Goal: Task Accomplishment & Management: Use online tool/utility

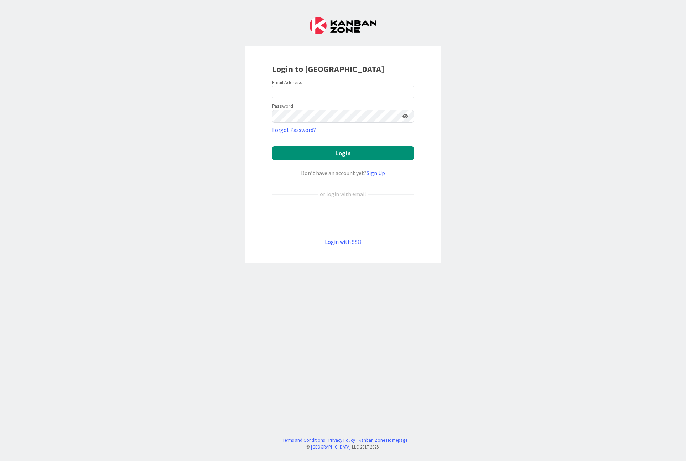
click at [327, 85] on div "Email Address" at bounding box center [343, 82] width 142 height 6
click at [324, 93] on input "email" at bounding box center [343, 92] width 142 height 13
type input "[PERSON_NAME][EMAIL_ADDRESS][DOMAIN_NAME]"
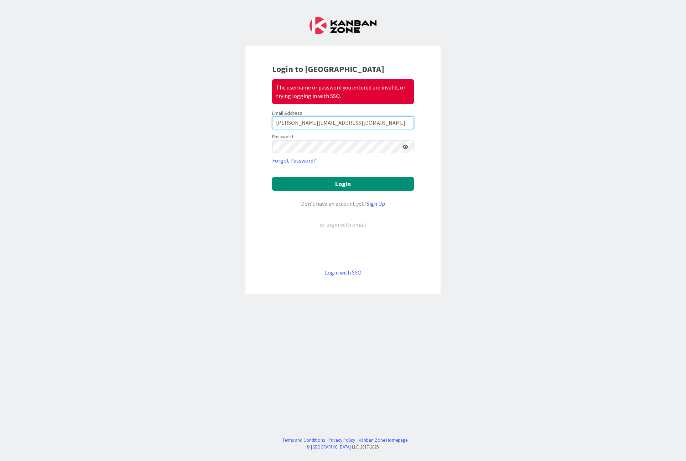
click at [340, 116] on input "[PERSON_NAME][EMAIL_ADDRESS][DOMAIN_NAME]" at bounding box center [343, 122] width 142 height 13
click at [340, 115] on div "Email Address [PERSON_NAME][EMAIL_ADDRESS][DOMAIN_NAME]" at bounding box center [343, 119] width 142 height 19
click at [340, 115] on div "Email Address" at bounding box center [343, 113] width 142 height 6
click at [346, 119] on input "[PERSON_NAME][EMAIL_ADDRESS][DOMAIN_NAME]" at bounding box center [343, 122] width 142 height 13
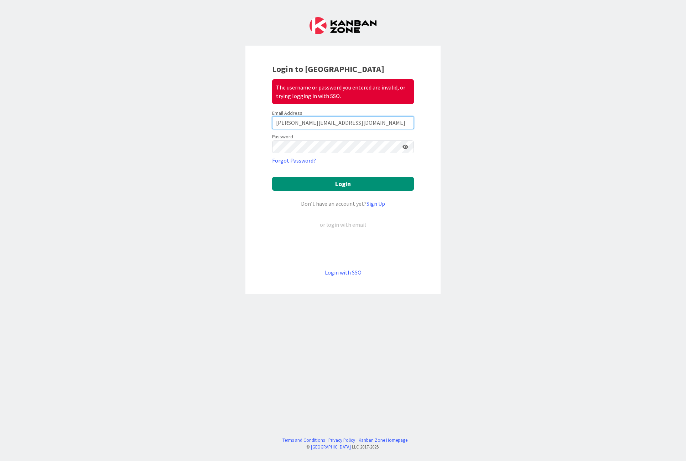
click at [346, 119] on input "[PERSON_NAME][EMAIL_ADDRESS][DOMAIN_NAME]" at bounding box center [343, 122] width 142 height 13
type input "[PERSON_NAME][EMAIL_ADDRESS][DOMAIN_NAME]"
click at [332, 180] on button "Login" at bounding box center [343, 184] width 142 height 14
click at [375, 204] on link "Sign Up" at bounding box center [376, 203] width 19 height 7
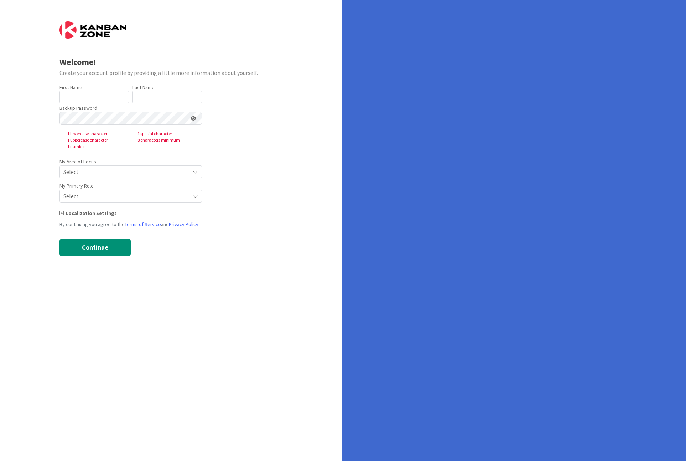
type input "[PERSON_NAME]"
type input "Ford"
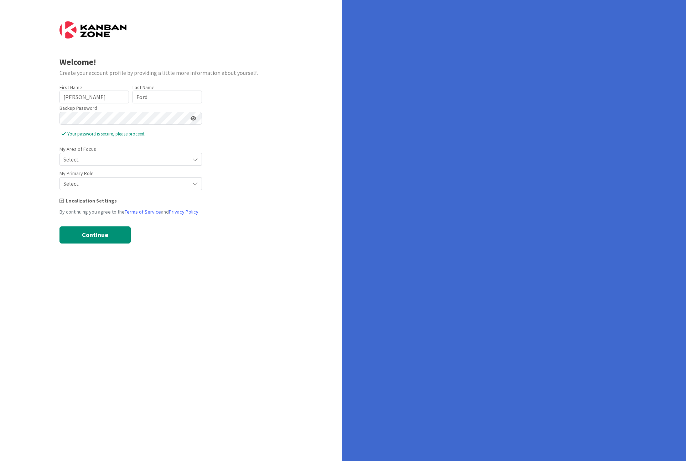
click at [159, 158] on span "Select" at bounding box center [124, 159] width 123 height 10
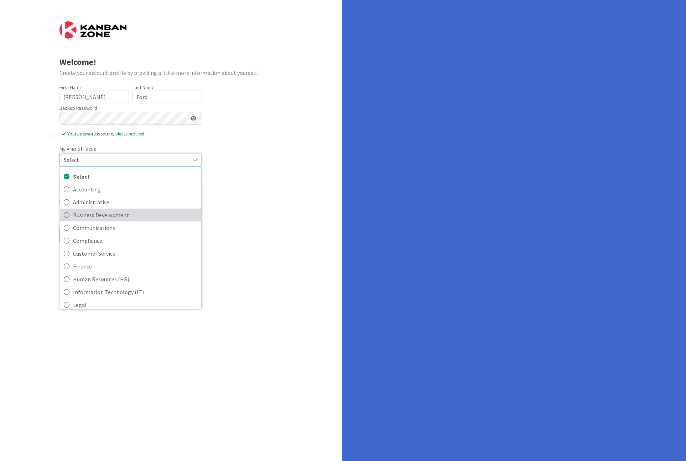
click at [120, 215] on span "Business Development" at bounding box center [135, 215] width 125 height 11
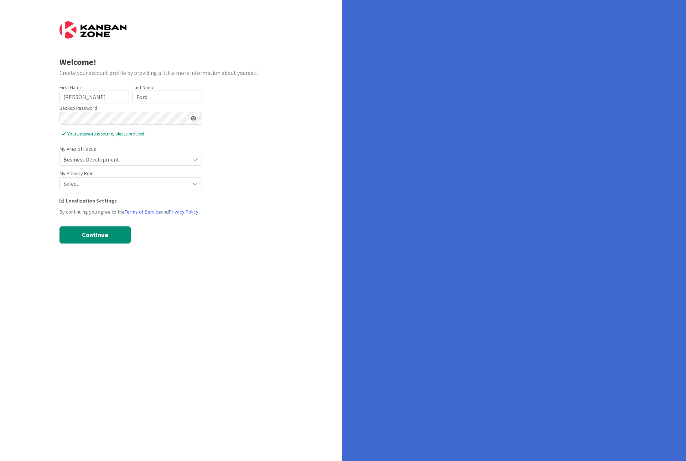
click at [101, 184] on span "Select" at bounding box center [124, 184] width 123 height 10
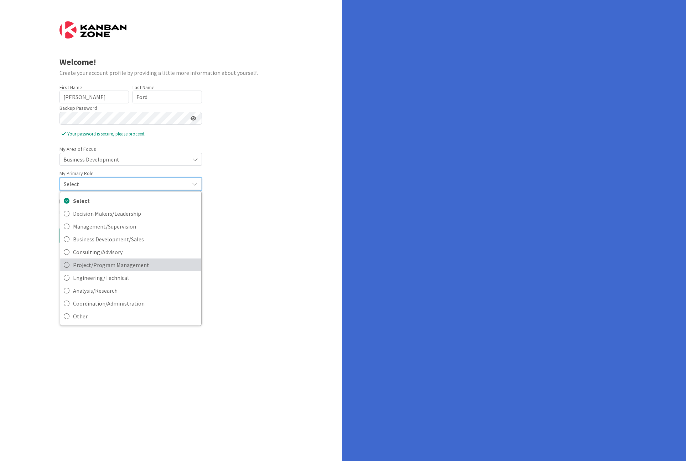
click at [109, 266] on span "Project/Program Management" at bounding box center [135, 264] width 125 height 11
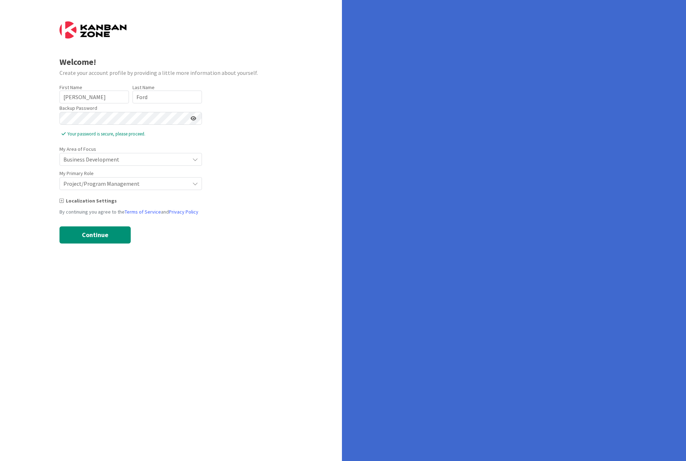
click at [60, 201] on icon at bounding box center [62, 200] width 4 height 5
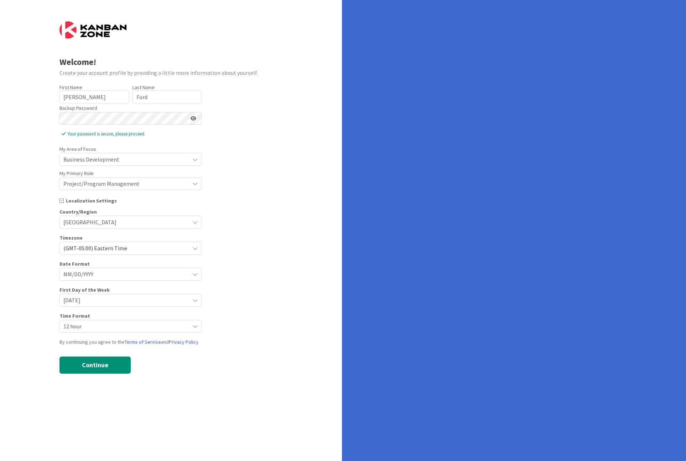
click at [113, 296] on span "[DATE]" at bounding box center [124, 300] width 123 height 10
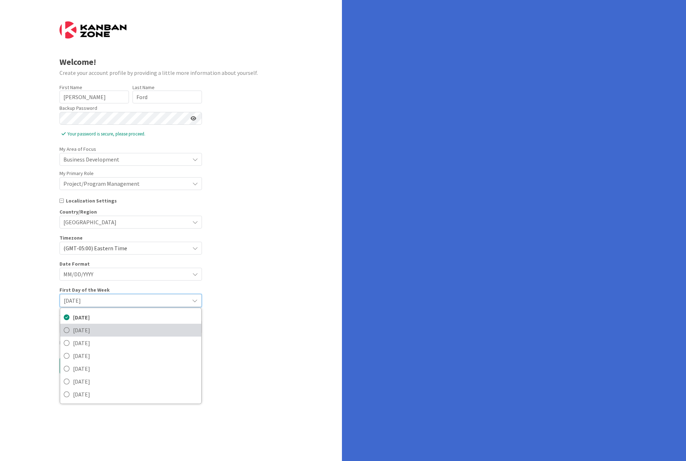
click at [101, 330] on span "[DATE]" at bounding box center [135, 330] width 125 height 11
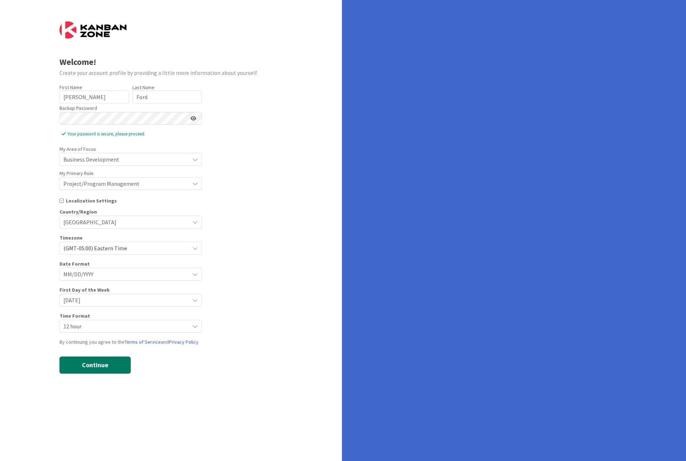
click at [89, 365] on button "Continue" at bounding box center [95, 364] width 71 height 17
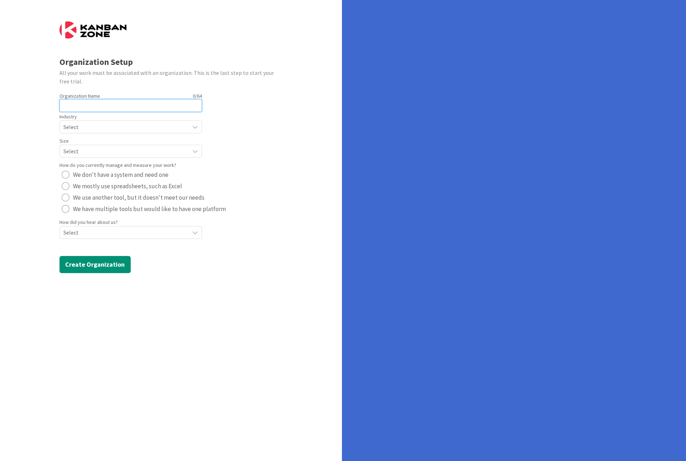
click at [124, 108] on input "text" at bounding box center [131, 105] width 143 height 13
type input "Team Pal"
click at [84, 131] on span "Select" at bounding box center [124, 127] width 123 height 10
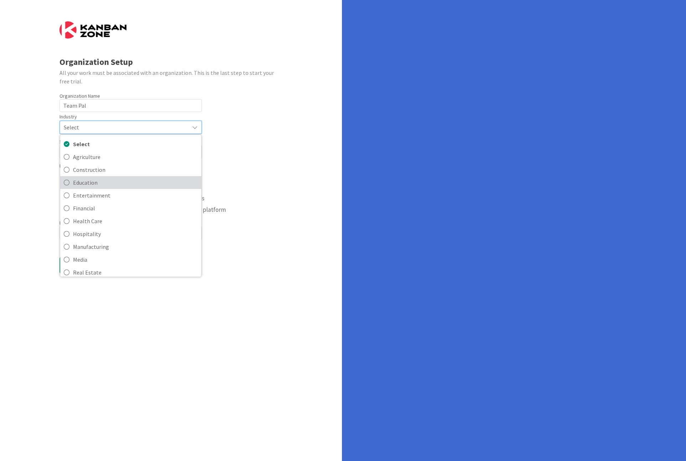
click at [88, 186] on span "Education" at bounding box center [135, 182] width 125 height 11
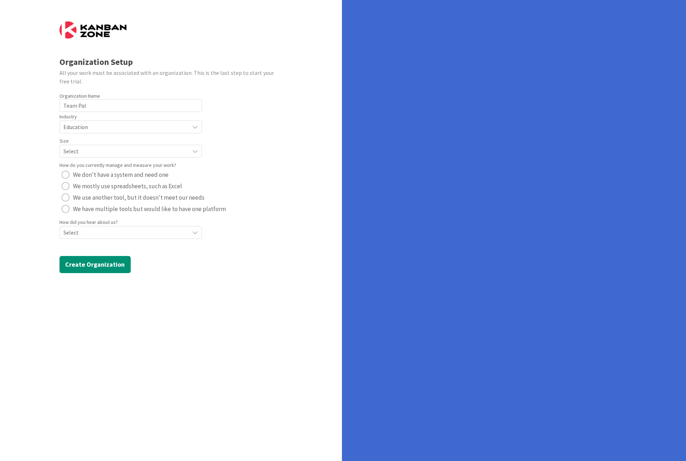
click at [83, 145] on div "Select" at bounding box center [131, 151] width 143 height 13
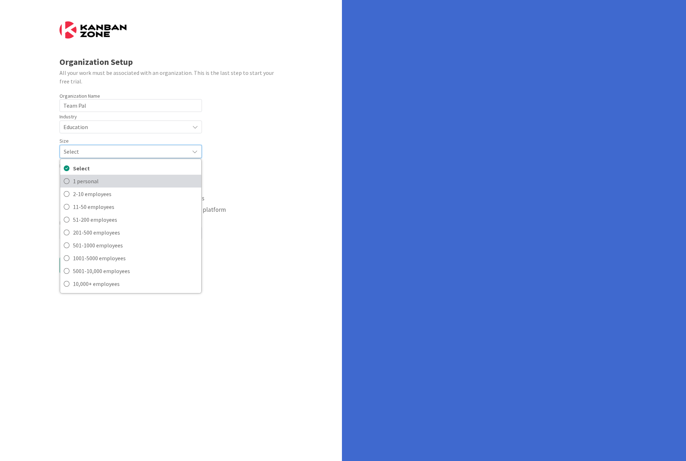
click at [85, 184] on span "1 personal" at bounding box center [135, 181] width 125 height 11
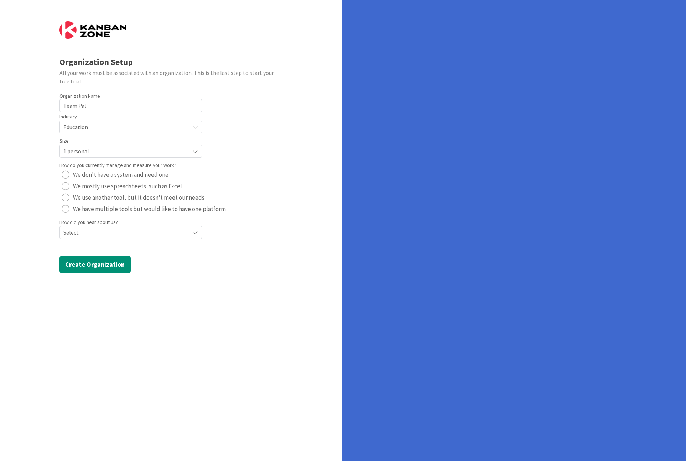
click at [64, 175] on div "radio" at bounding box center [66, 175] width 8 height 8
click at [97, 236] on span "Select" at bounding box center [124, 232] width 123 height 10
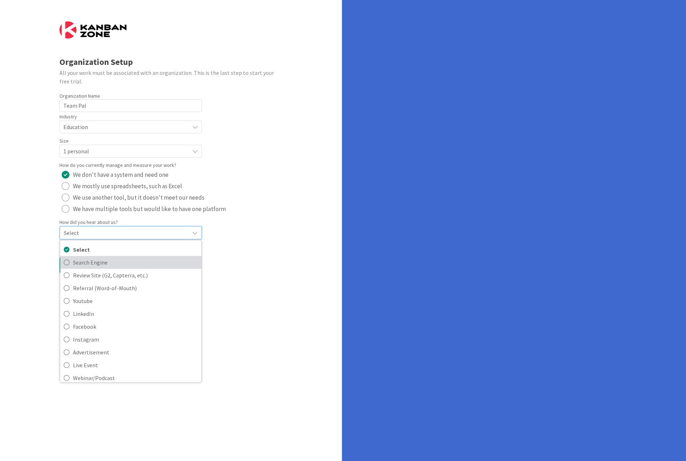
click at [95, 258] on span "Search Engine" at bounding box center [135, 262] width 125 height 11
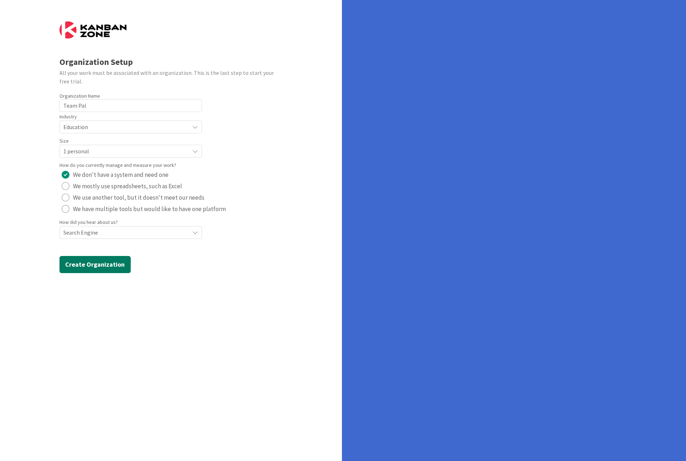
click at [95, 258] on button "Create Organization" at bounding box center [95, 264] width 71 height 17
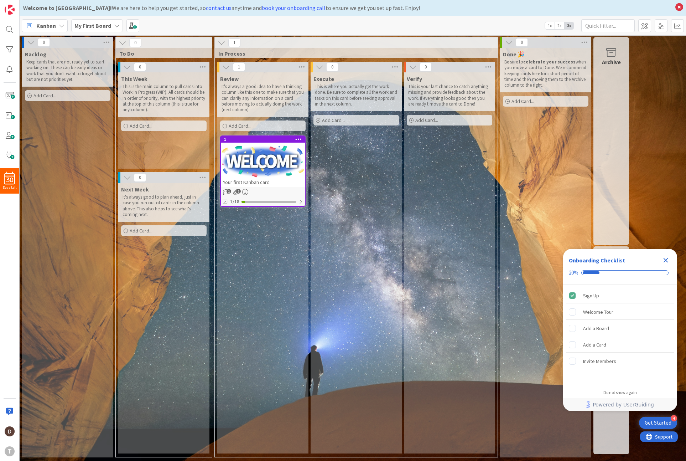
click at [667, 419] on div "Get Started" at bounding box center [658, 422] width 27 height 7
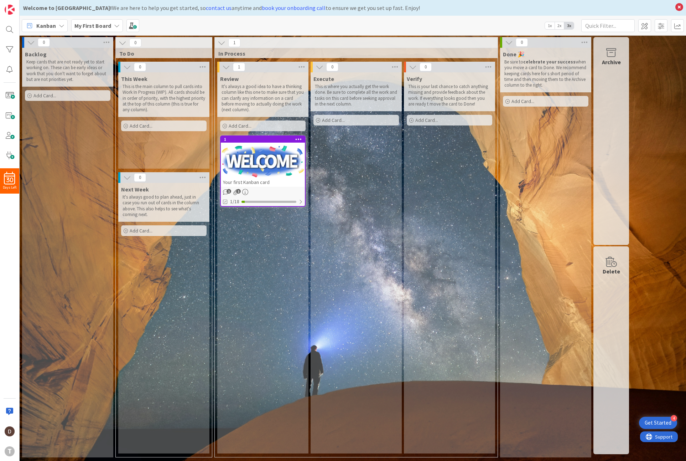
click at [667, 419] on div "Get Started" at bounding box center [658, 422] width 27 height 7
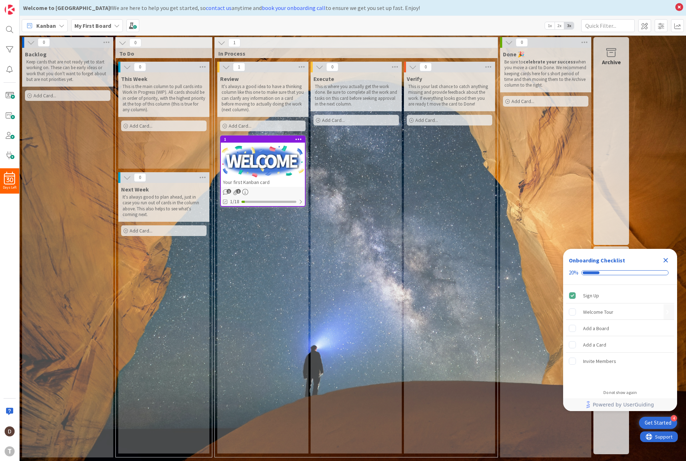
click at [603, 310] on div "Welcome Tour" at bounding box center [598, 312] width 30 height 9
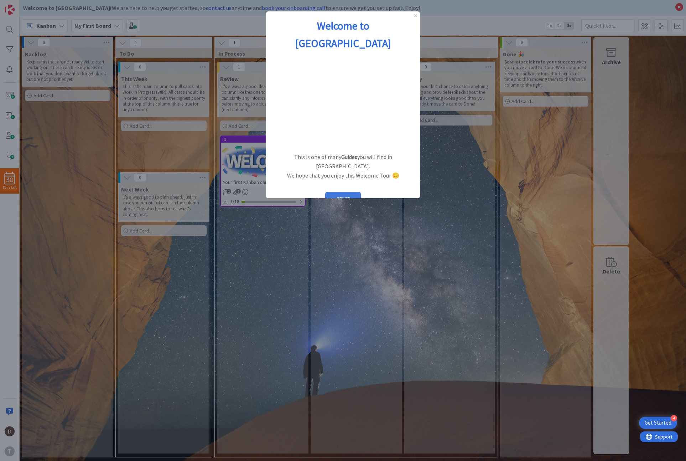
click at [345, 192] on button "START" at bounding box center [343, 199] width 36 height 14
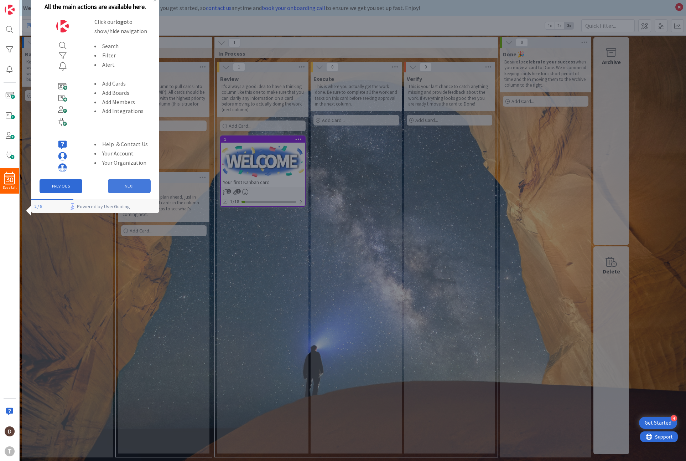
click at [130, 184] on button "NEXT" at bounding box center [129, 186] width 43 height 14
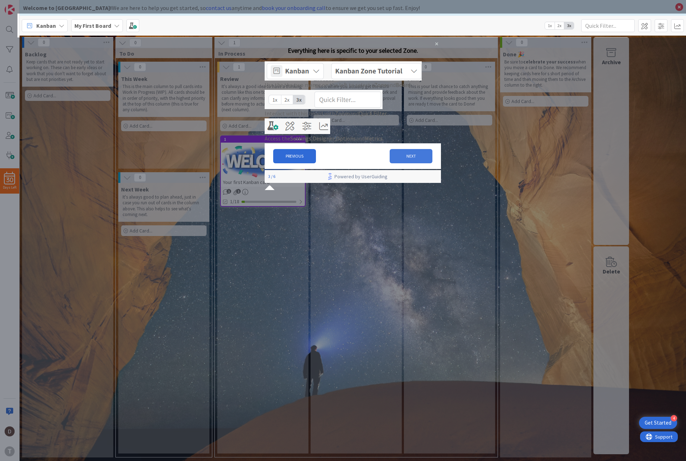
click at [407, 163] on button "NEXT" at bounding box center [411, 156] width 43 height 14
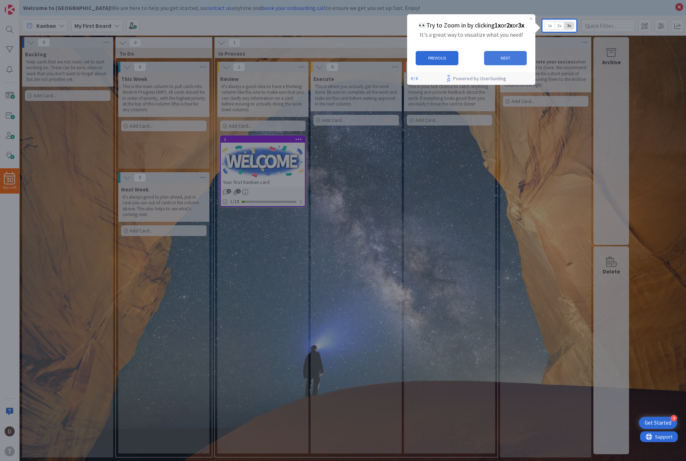
click at [511, 57] on button "NEXT" at bounding box center [505, 58] width 43 height 14
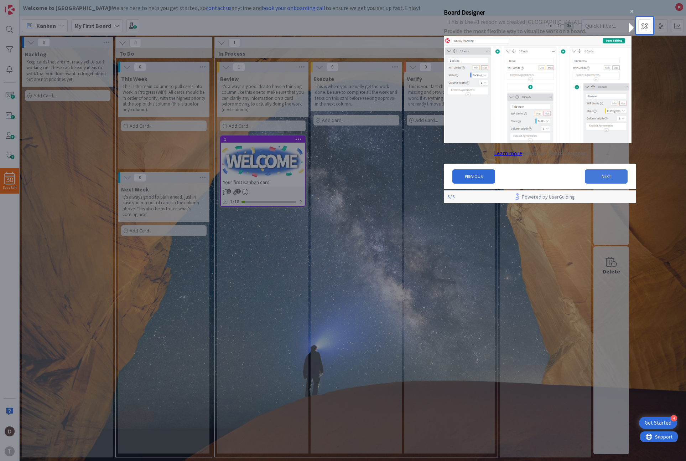
click at [604, 177] on button "NEXT" at bounding box center [606, 176] width 43 height 14
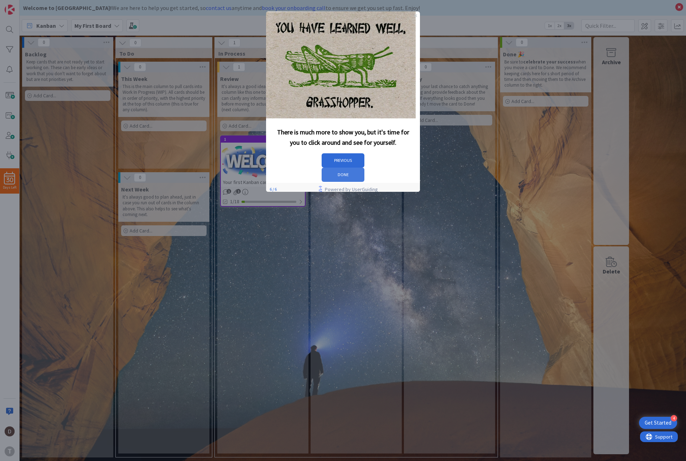
drag, startPoint x: 663, startPoint y: 176, endPoint x: 396, endPoint y: 164, distance: 266.5
click at [365, 168] on button "DONE" at bounding box center [343, 175] width 43 height 14
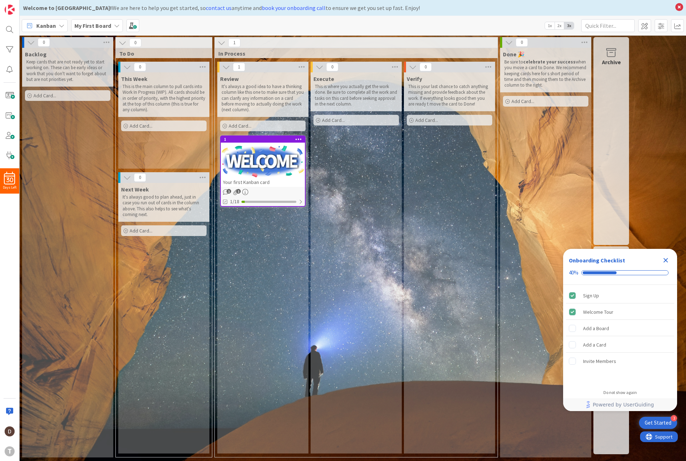
click at [666, 257] on icon "Close Checklist" at bounding box center [666, 260] width 9 height 9
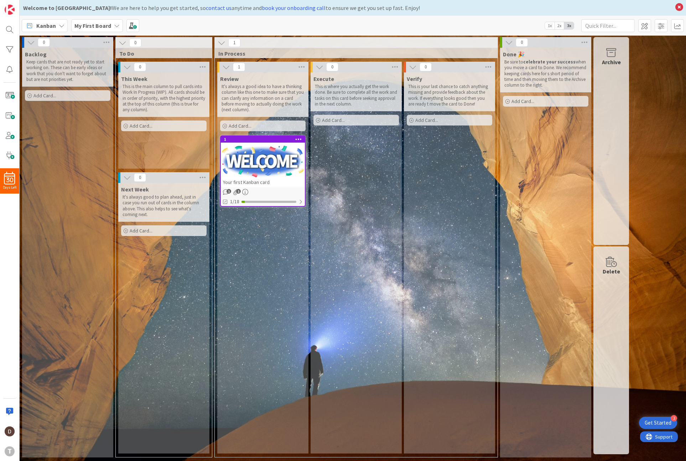
click at [164, 184] on div "Next Week It's always good to plan ahead, just in case you run out of cards in …" at bounding box center [163, 202] width 91 height 39
click at [53, 93] on span "Add Card..." at bounding box center [45, 95] width 23 height 6
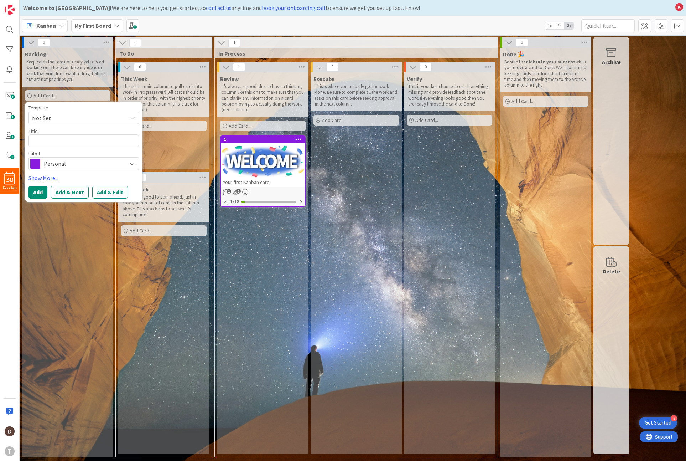
type textarea "x"
type textarea "s"
type textarea "x"
type textarea "so"
type textarea "x"
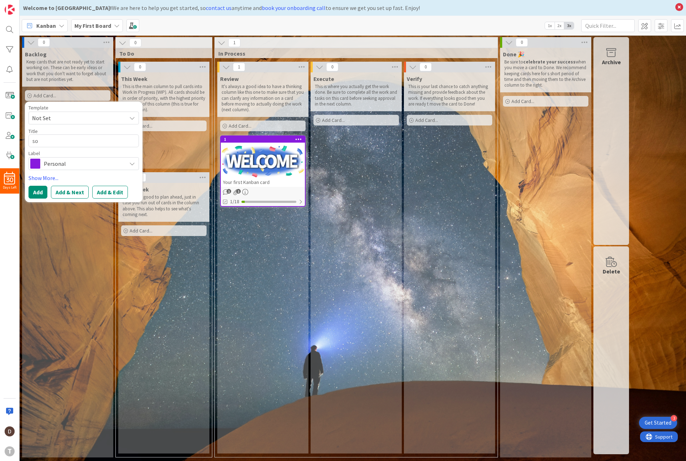
type textarea "som"
type textarea "x"
type textarea "some"
type textarea "x"
type textarea "somet"
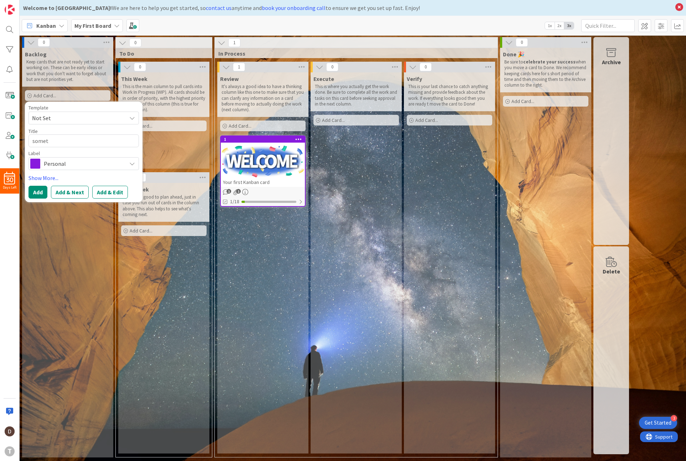
type textarea "x"
type textarea "someth"
type textarea "x"
type textarea "somethi"
type textarea "x"
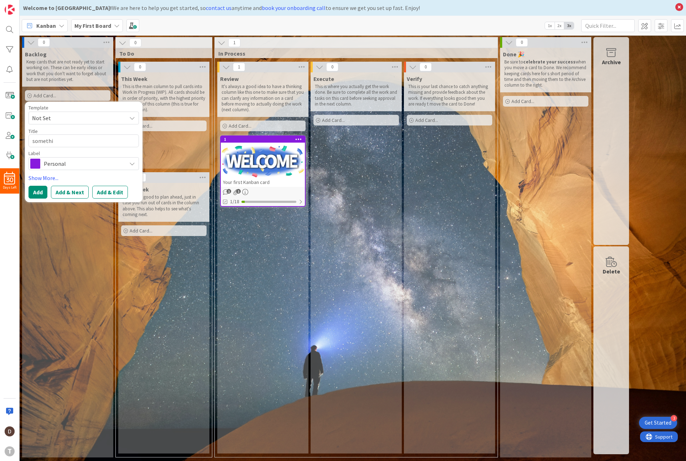
type textarea "somethig"
type textarea "x"
type textarea "somethign"
type textarea "x"
type textarea "somethign"
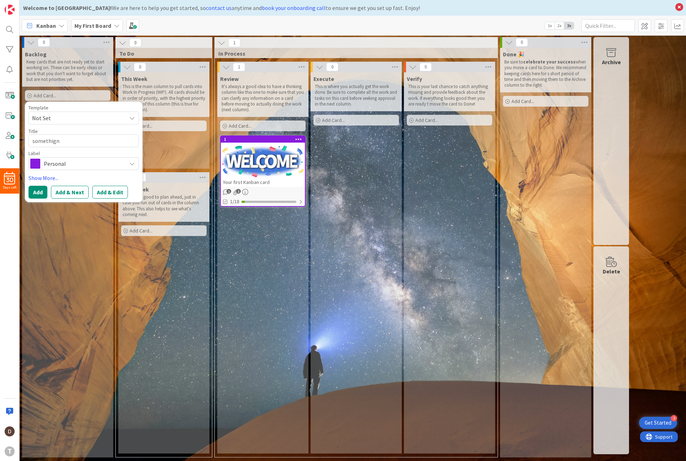
type textarea "x"
type textarea "somethign n"
type textarea "x"
type textarea "somethign ne"
type textarea "x"
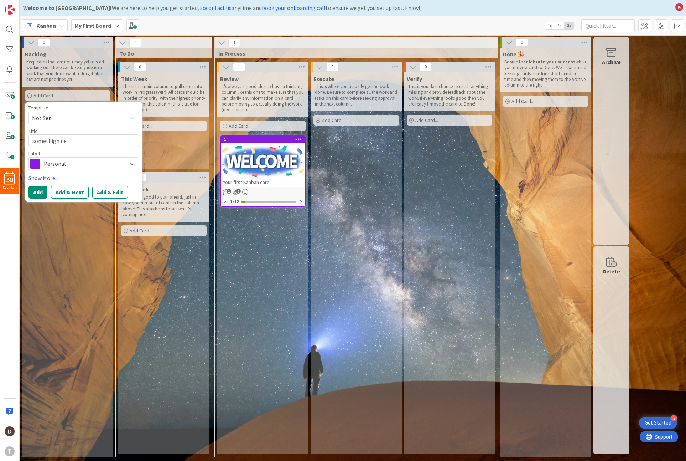
type textarea "somethign nee"
type textarea "x"
type textarea "somethign need"
type textarea "x"
type textarea "somethign neede"
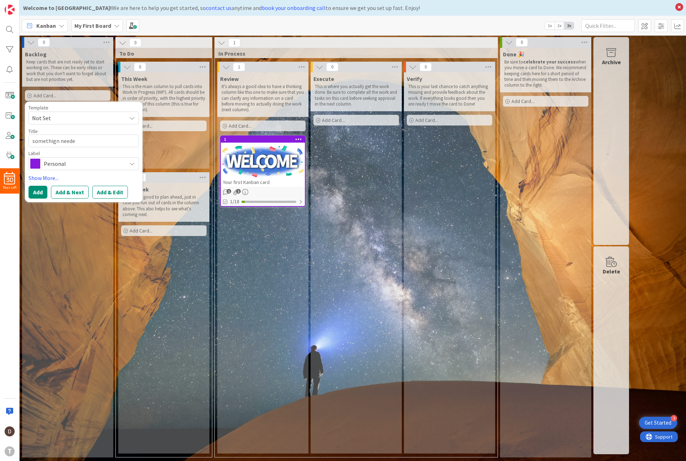
type textarea "x"
type textarea "somethign needed"
type textarea "x"
type textarea "somethign needed"
type textarea "x"
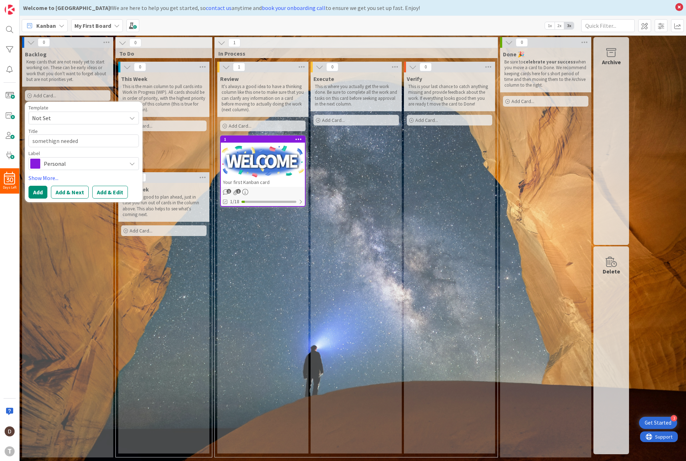
type textarea "somethign needed d"
type textarea "x"
type textarea "somethign needed do"
type textarea "x"
type textarea "somethign needed doi"
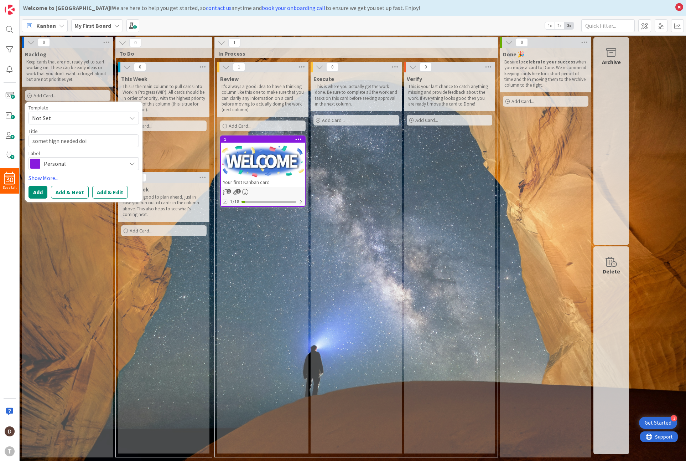
type textarea "x"
type textarea "somethign needed doin"
type textarea "x"
type textarea "somethign needed doing"
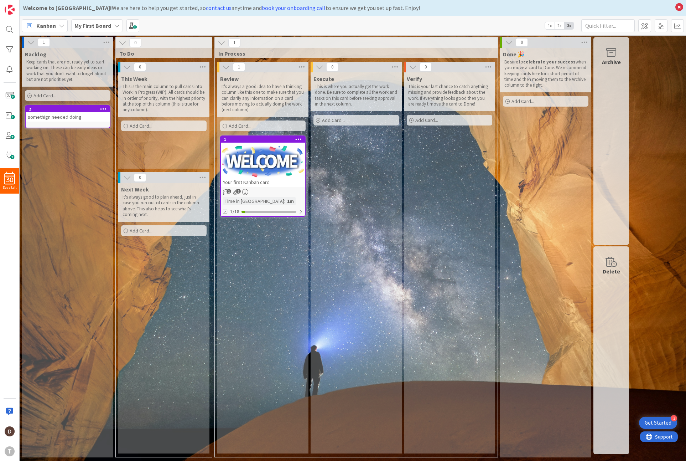
click at [53, 93] on span "Add Card..." at bounding box center [45, 95] width 23 height 6
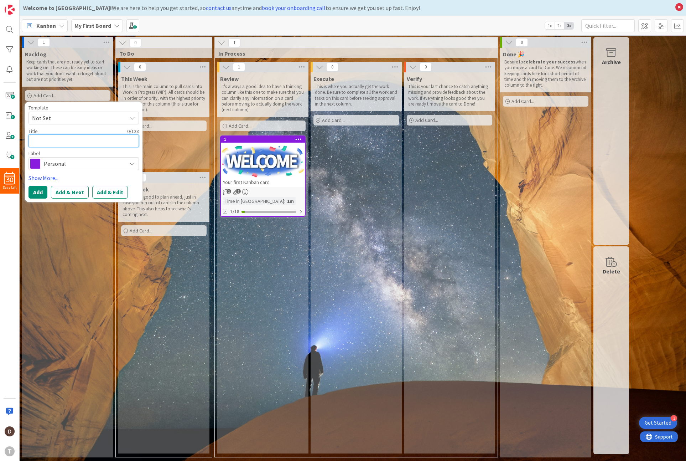
type textarea "x"
type textarea "a"
type textarea "x"
type textarea "an"
type textarea "x"
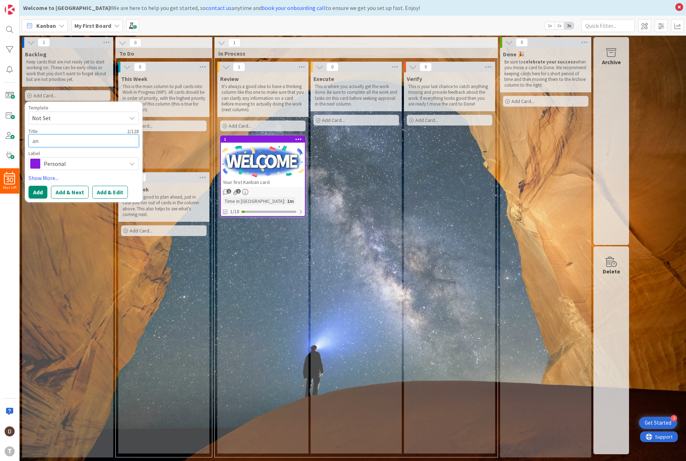
type textarea "ano"
type textarea "x"
type textarea "anot"
type textarea "x"
type textarea "anoth"
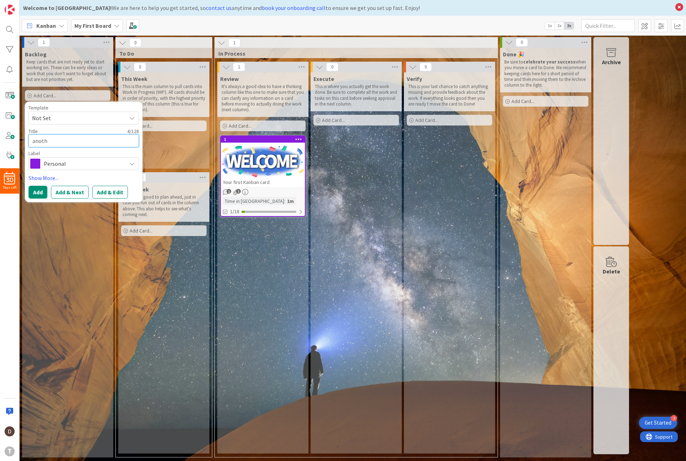
type textarea "x"
type textarea "anothe"
type textarea "x"
type textarea "another"
type textarea "x"
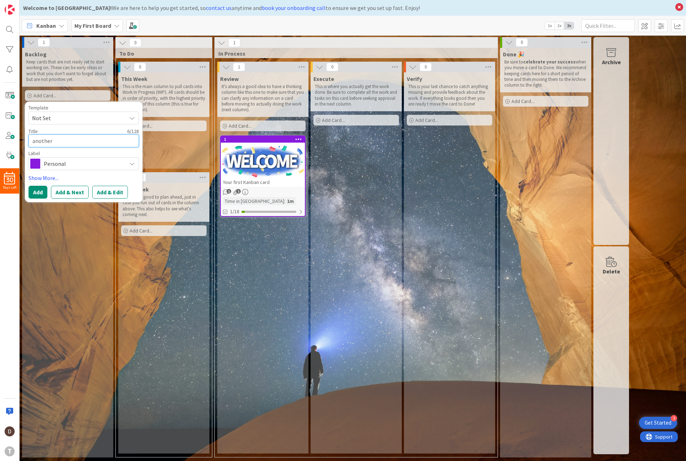
type textarea "another"
type textarea "x"
type textarea "another t"
type textarea "x"
type textarea "another th"
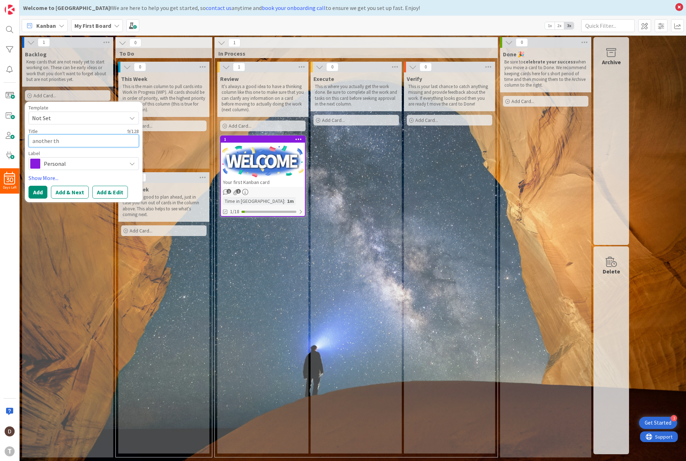
type textarea "x"
type textarea "another thi"
type textarea "x"
type textarea "another thin"
type textarea "x"
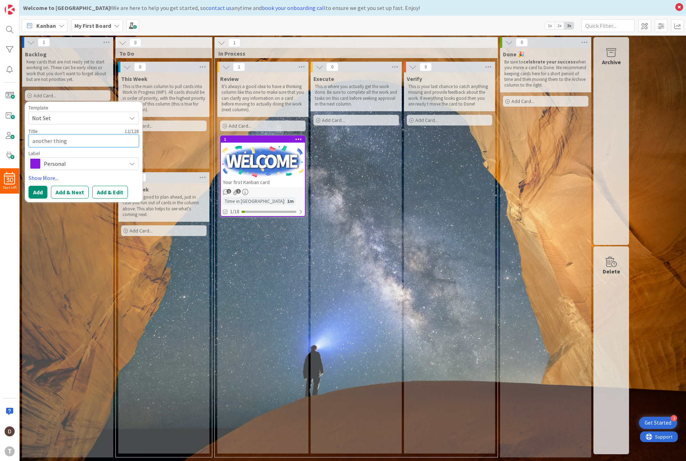
type textarea "another thing"
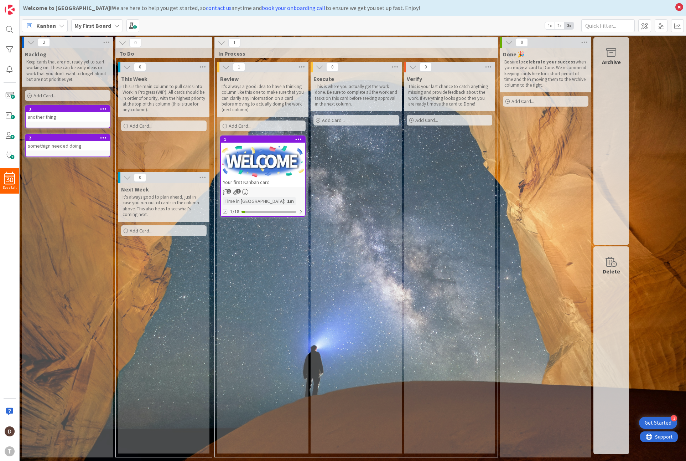
click at [53, 93] on span "Add Card..." at bounding box center [45, 95] width 23 height 6
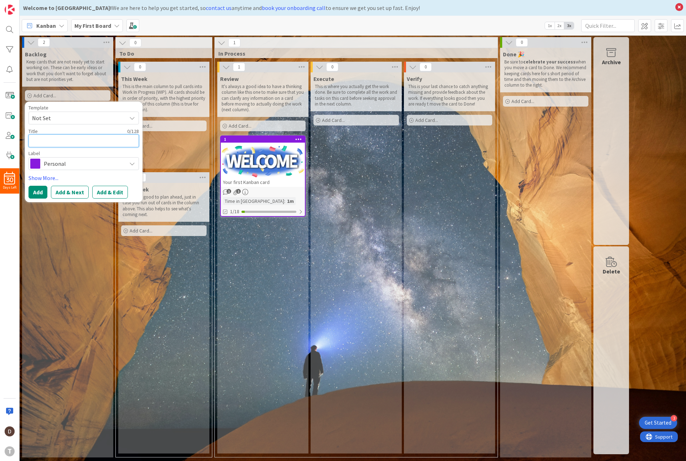
type textarea "x"
type textarea "a"
type textarea "x"
type textarea "al"
type textarea "x"
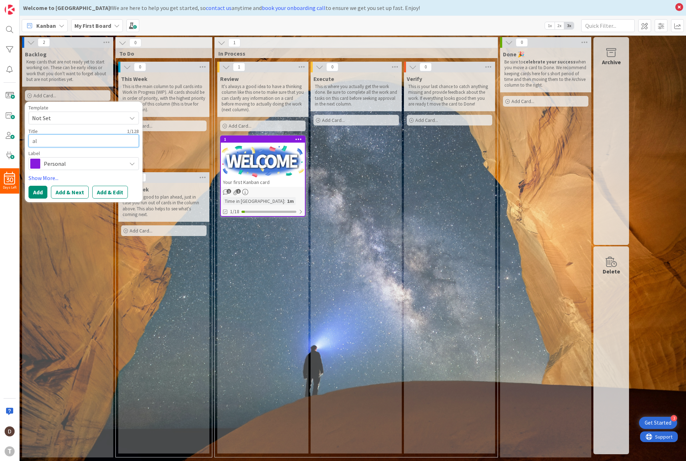
type textarea "als"
type textarea "x"
type textarea "alsd"
type textarea "x"
type textarea "alsdf"
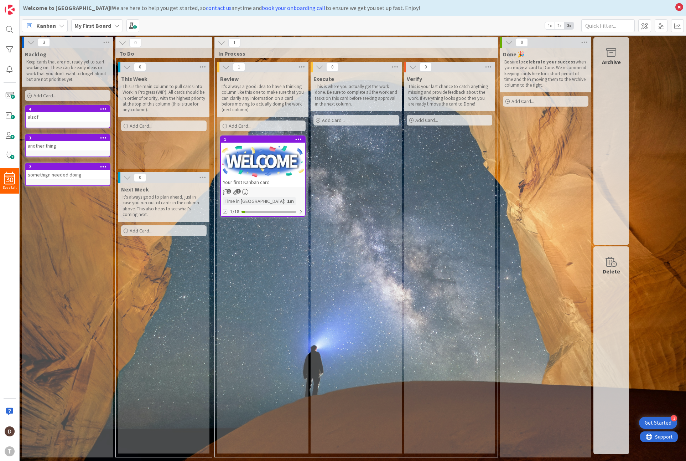
click at [53, 93] on span "Add Card..." at bounding box center [45, 95] width 23 height 6
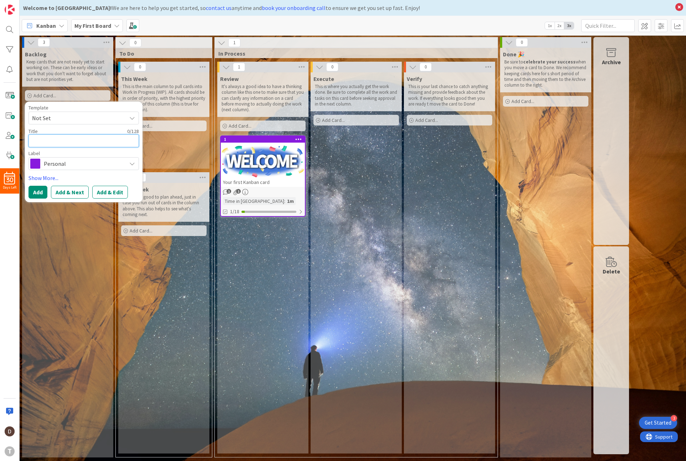
type textarea "x"
type textarea "a"
type textarea "x"
type textarea "as"
type textarea "x"
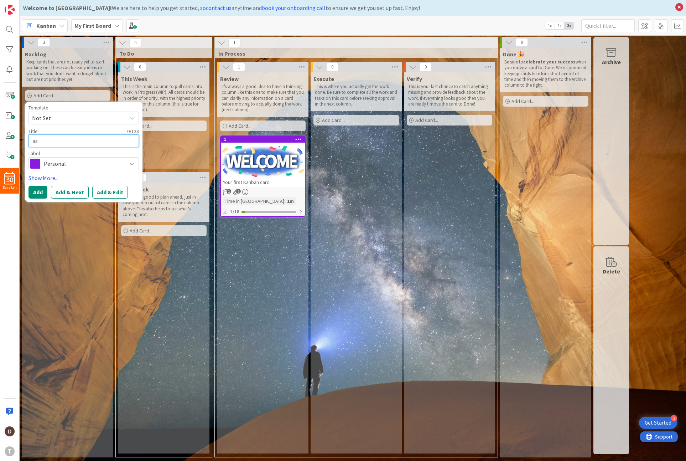
type textarea "asd"
type textarea "x"
type textarea "asdf"
type textarea "x"
type textarea "asdfa"
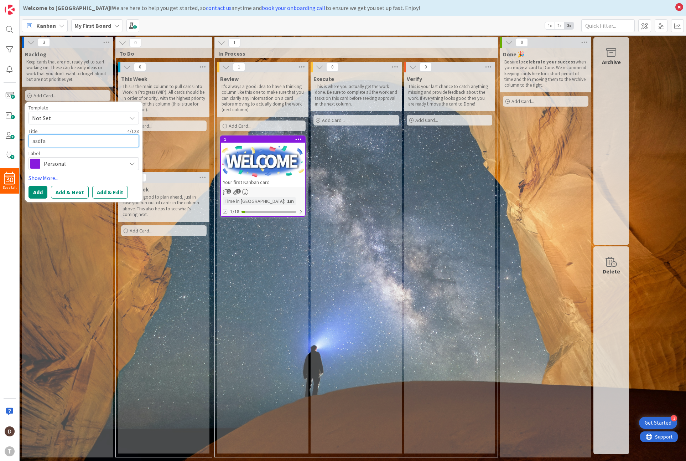
type textarea "x"
type textarea "asdfas"
type textarea "x"
type textarea "asdfasd"
type textarea "x"
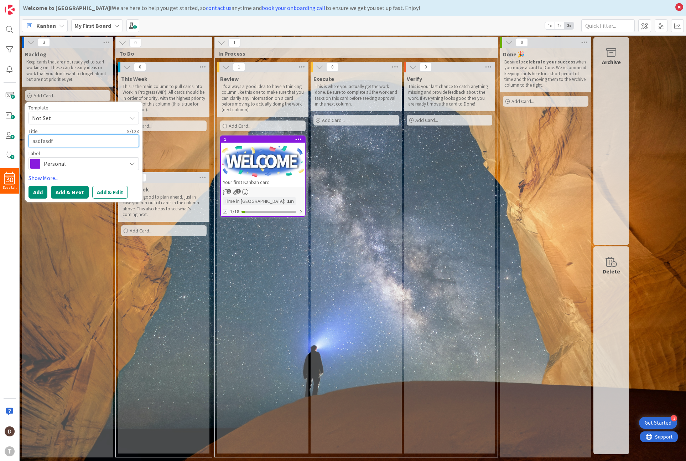
type textarea "asdfasdf"
click at [76, 196] on button "Add & Next" at bounding box center [70, 192] width 38 height 13
click at [51, 139] on textarea at bounding box center [84, 140] width 110 height 13
type textarea "x"
type textarea "g"
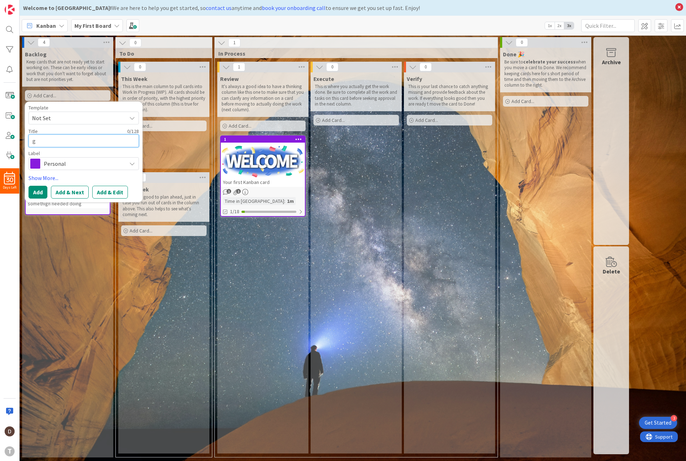
type textarea "x"
type textarea "ga"
type textarea "x"
type textarea "gas"
type textarea "x"
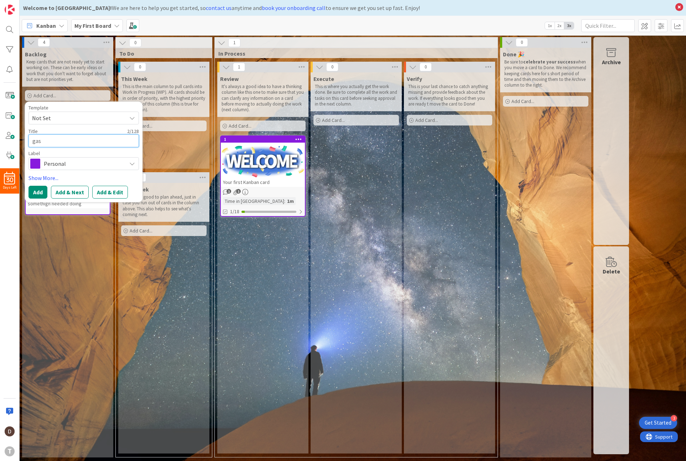
type textarea "gasf"
type textarea "x"
type textarea "gasfg"
click at [40, 192] on button "Add" at bounding box center [38, 192] width 19 height 13
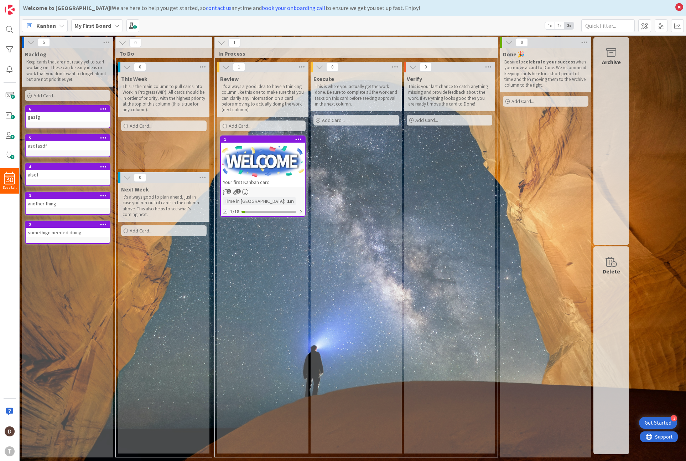
click at [103, 369] on div "Backlog Keep cards that are not ready yet to start working on. These can be ear…" at bounding box center [67, 252] width 91 height 409
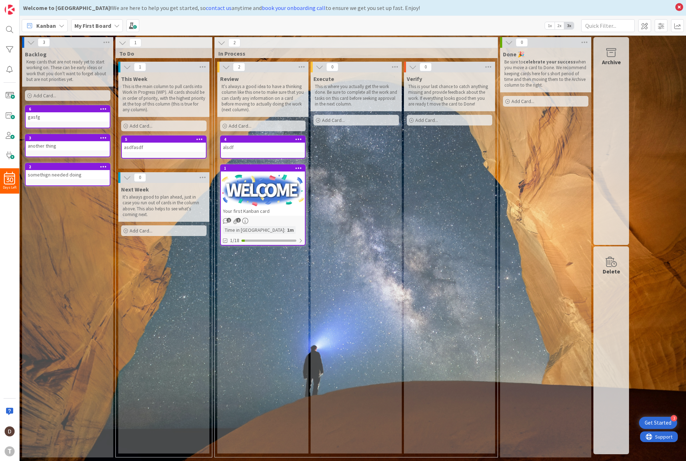
click at [265, 188] on div at bounding box center [263, 190] width 84 height 32
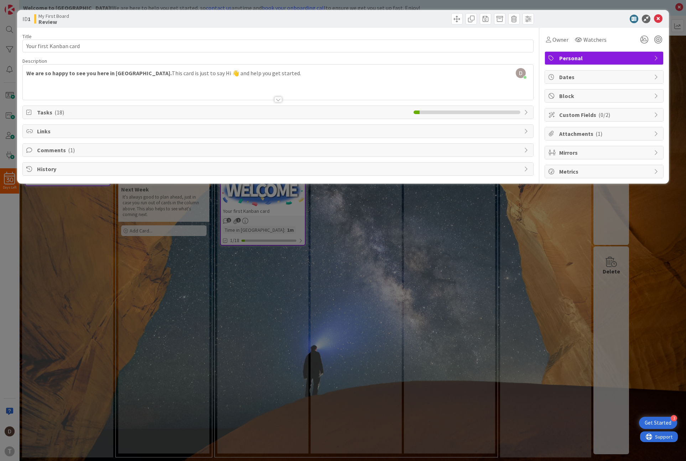
click at [108, 110] on span "Tasks ( 18 )" at bounding box center [223, 112] width 373 height 9
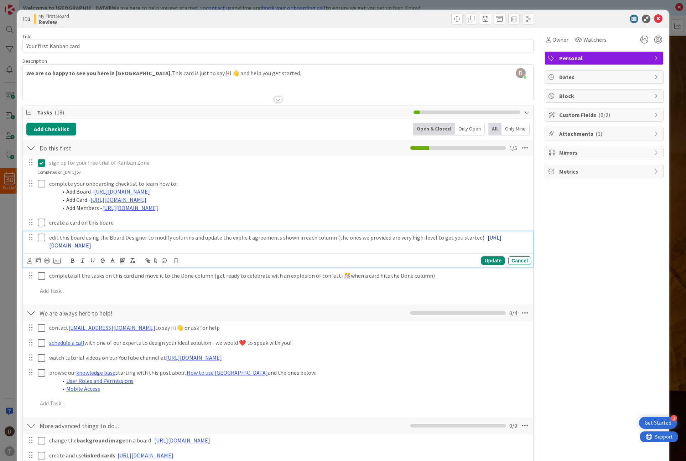
click at [156, 246] on link "[URL][DOMAIN_NAME]" at bounding box center [275, 241] width 453 height 15
click at [117, 257] on link "[URL][DOMAIN_NAME]" at bounding box center [99, 258] width 49 height 9
click at [632, 17] on icon at bounding box center [634, 19] width 9 height 9
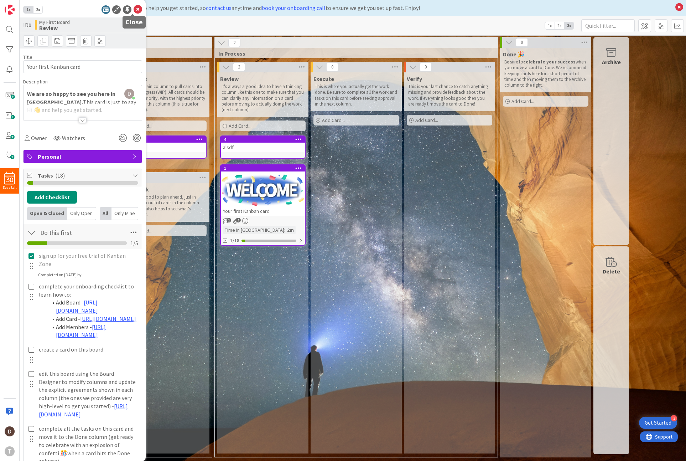
click at [135, 7] on icon at bounding box center [138, 9] width 9 height 9
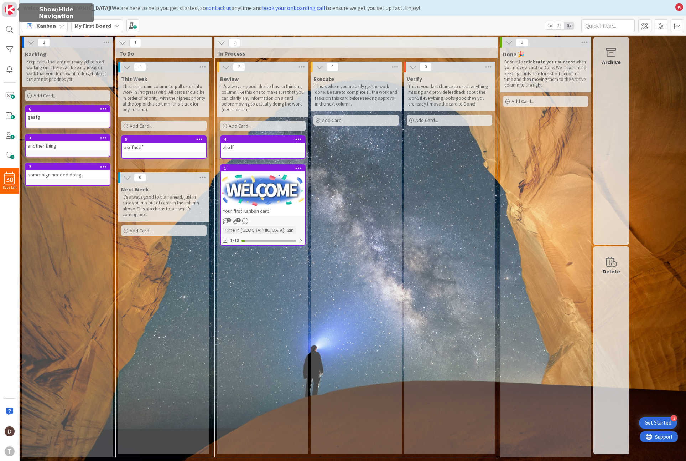
click at [8, 10] on img at bounding box center [10, 10] width 10 height 10
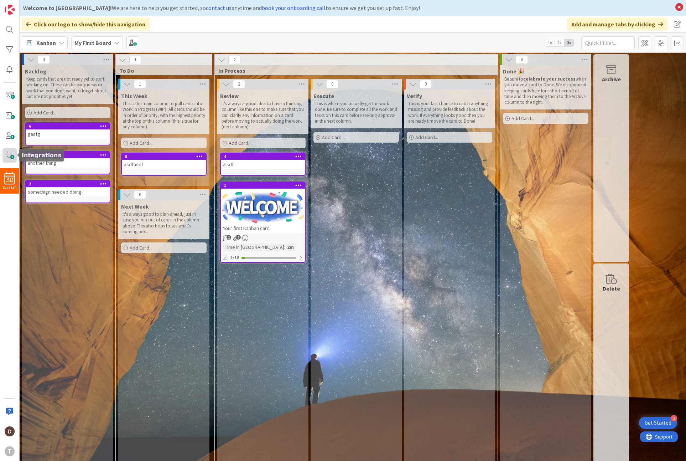
click at [12, 156] on span at bounding box center [9, 155] width 14 height 14
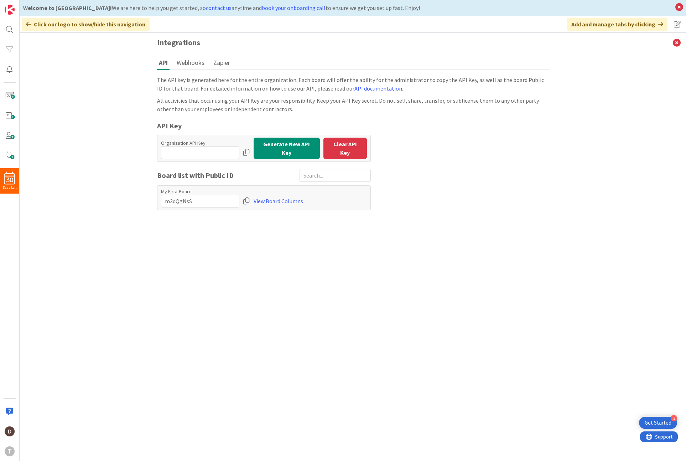
click at [191, 62] on button "Webhooks" at bounding box center [190, 62] width 31 height 13
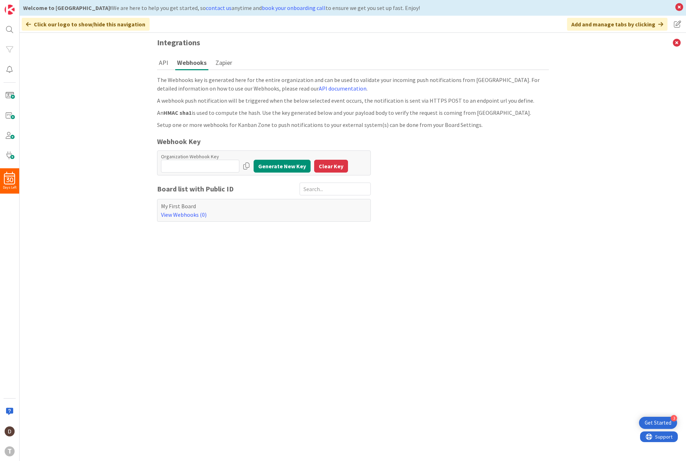
click at [218, 60] on button "Zapier" at bounding box center [224, 62] width 20 height 13
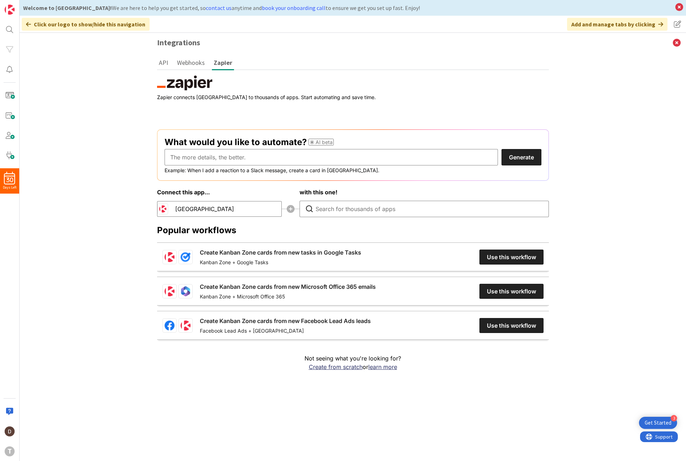
click at [165, 63] on button "API" at bounding box center [163, 62] width 13 height 13
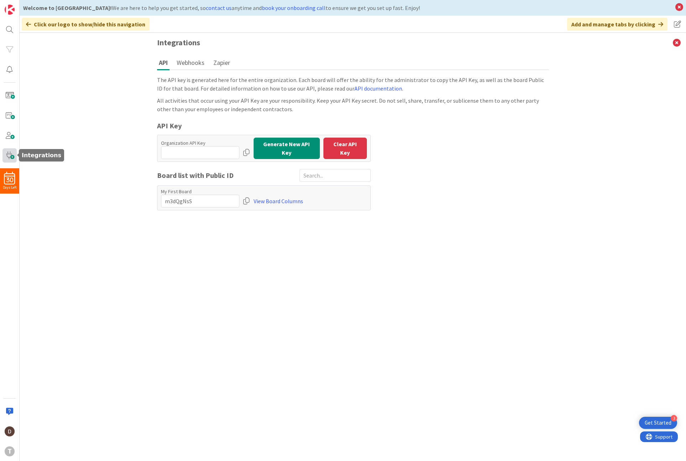
click at [9, 160] on span at bounding box center [9, 155] width 14 height 14
click at [10, 155] on span at bounding box center [9, 155] width 14 height 14
click at [9, 113] on span at bounding box center [9, 115] width 14 height 14
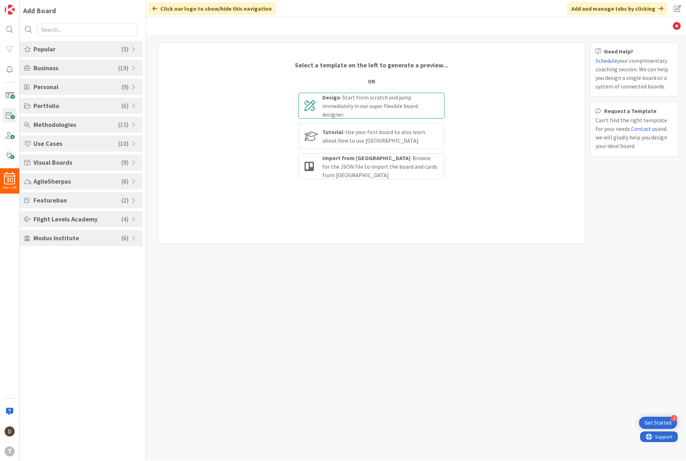
click at [378, 106] on div "Design - Start from scratch and jump immediately in our super flexible board de…" at bounding box center [381, 106] width 116 height 26
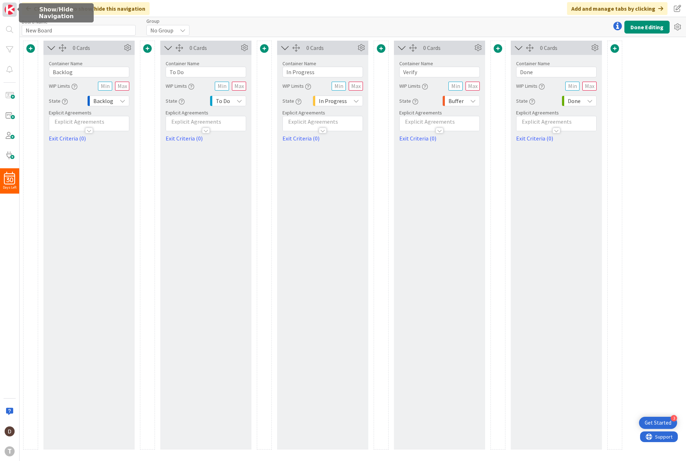
click at [10, 11] on img at bounding box center [10, 10] width 10 height 10
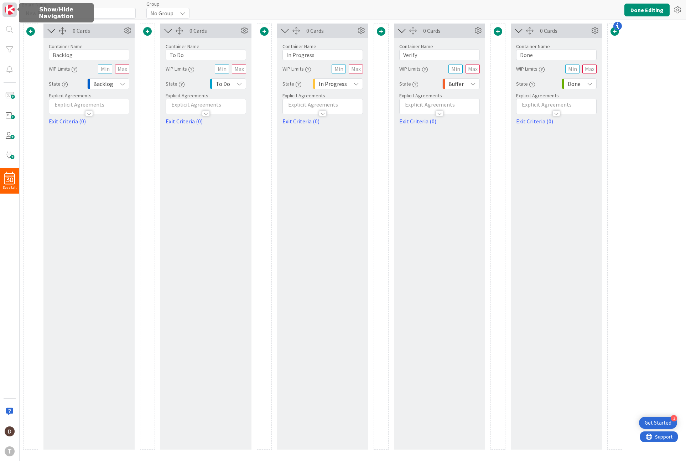
click at [10, 11] on img at bounding box center [10, 10] width 10 height 10
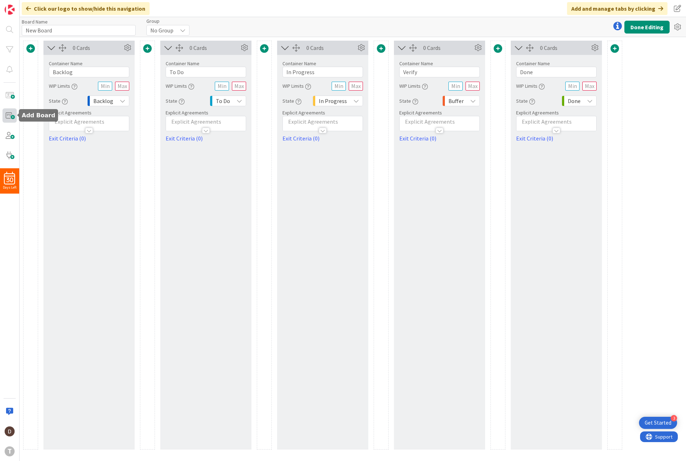
click at [9, 117] on span at bounding box center [9, 115] width 14 height 14
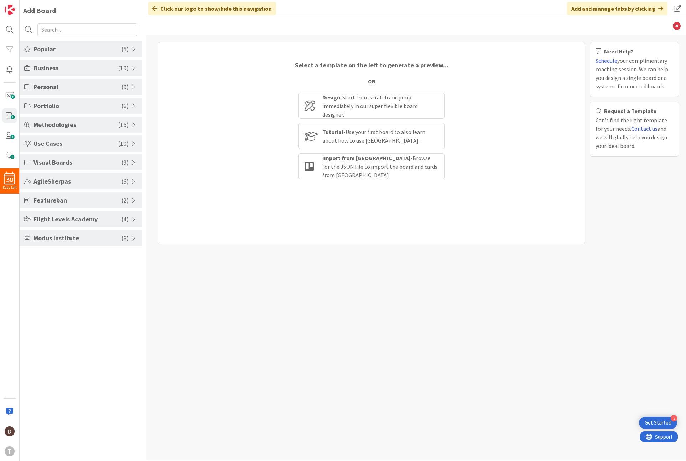
click at [110, 50] on span "Popular" at bounding box center [78, 49] width 88 height 10
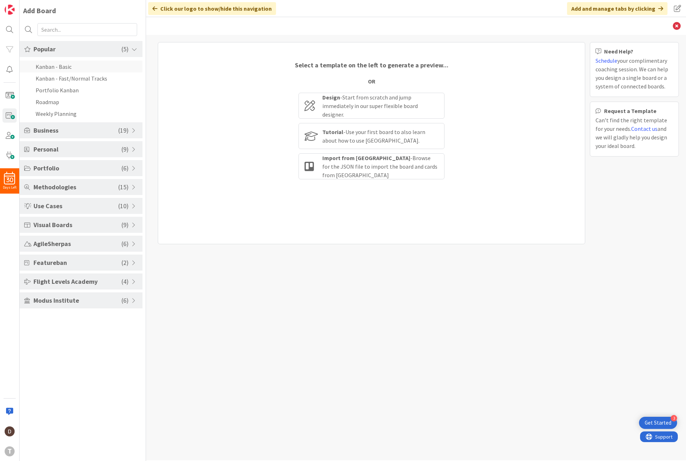
click at [80, 66] on li "Kanban - Basic" at bounding box center [81, 67] width 123 height 12
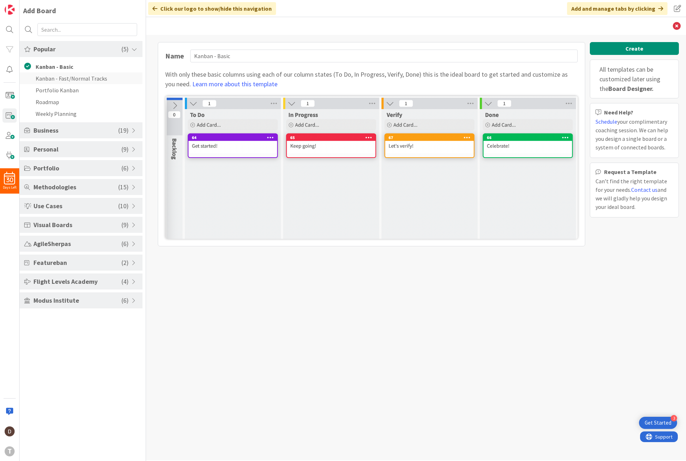
click at [79, 81] on li "Kanban - Fast/Normal Tracks" at bounding box center [81, 78] width 123 height 12
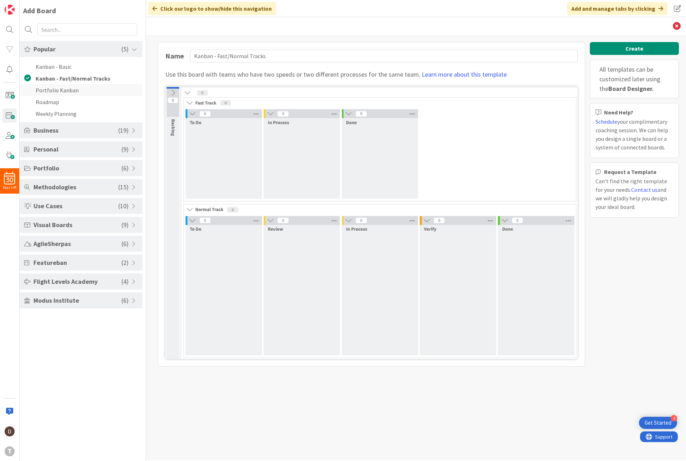
click at [74, 90] on li "Portfolio Kanban" at bounding box center [81, 90] width 123 height 12
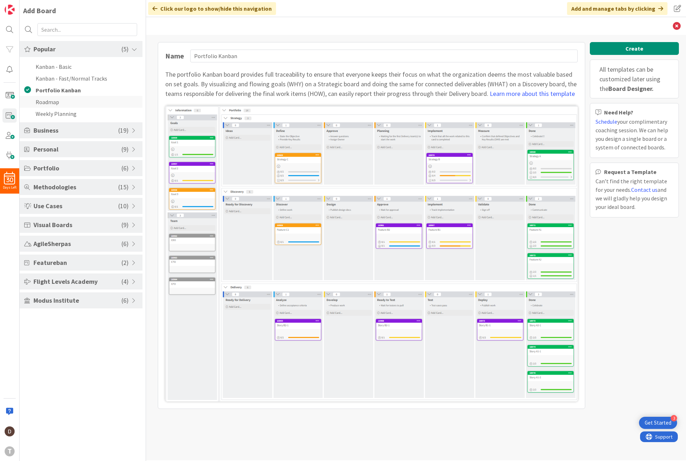
click at [58, 102] on li "Roadmap" at bounding box center [81, 102] width 123 height 12
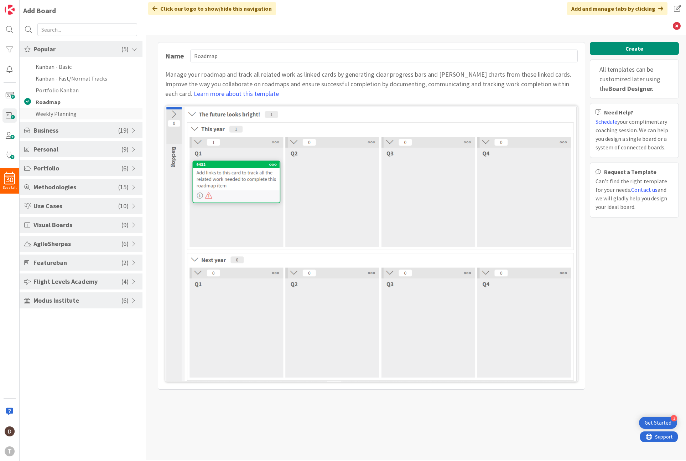
click at [56, 113] on li "Weekly Planning" at bounding box center [81, 114] width 123 height 12
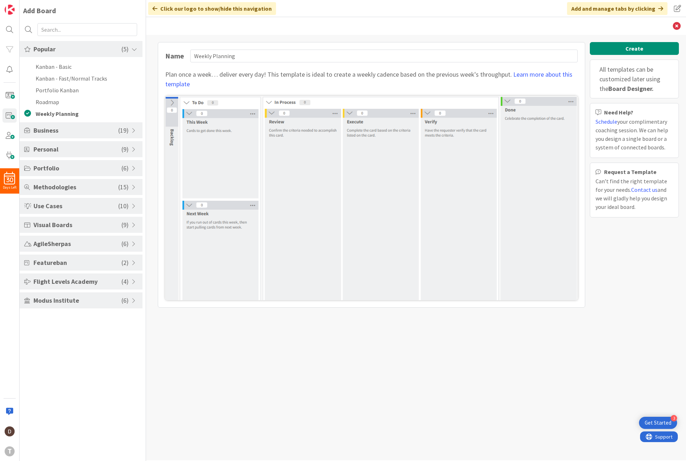
click at [50, 133] on span "Business" at bounding box center [76, 130] width 85 height 10
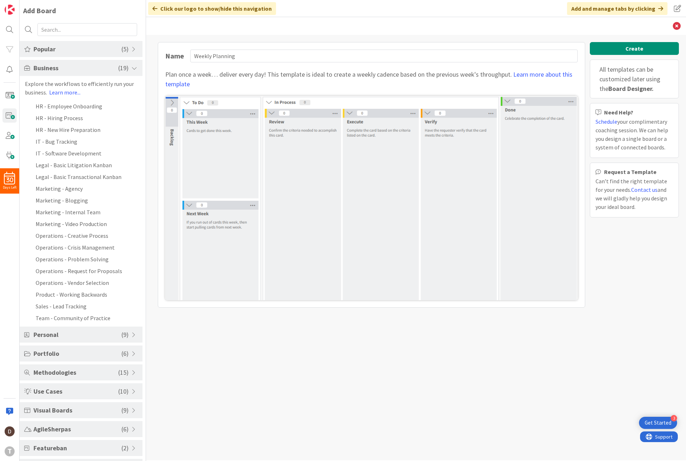
click at [50, 133] on li "HR - New Hire Preparation" at bounding box center [81, 130] width 123 height 12
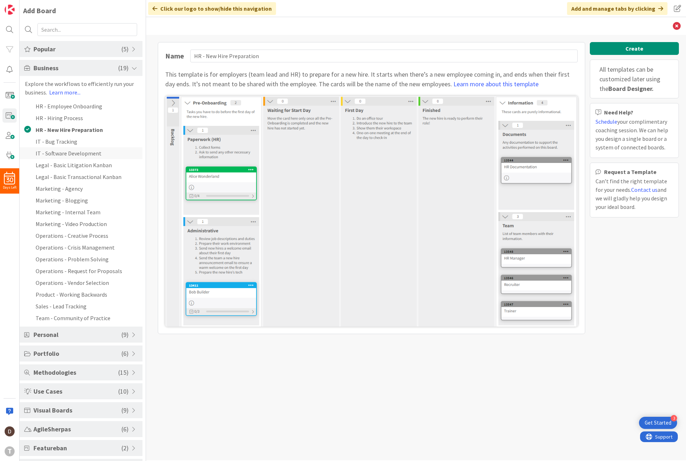
scroll to position [38, 0]
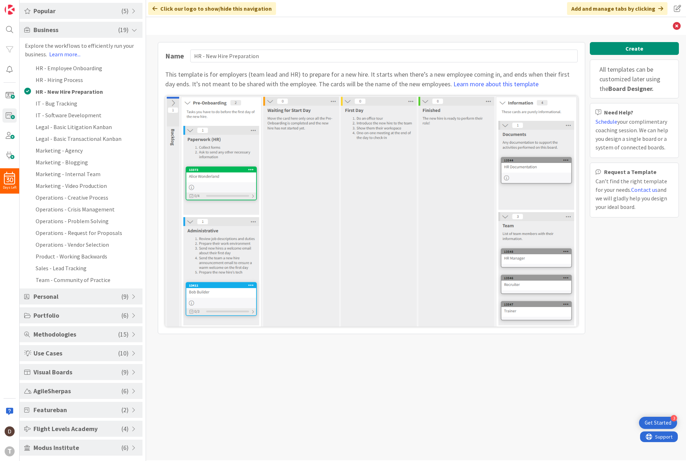
click at [96, 297] on span "Personal" at bounding box center [78, 297] width 88 height 10
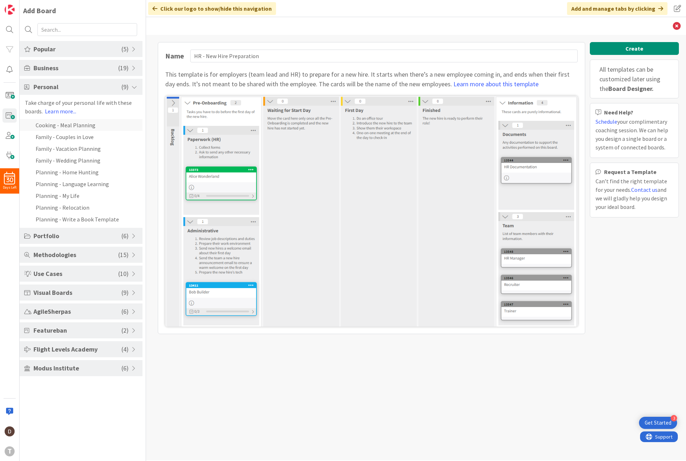
click at [77, 129] on li "Cooking - Meal Planning" at bounding box center [81, 125] width 123 height 12
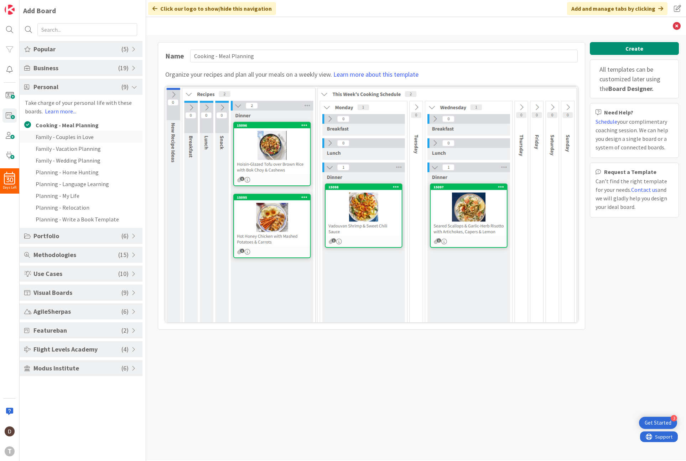
click at [76, 136] on li "Family - Couples in Love" at bounding box center [81, 137] width 123 height 12
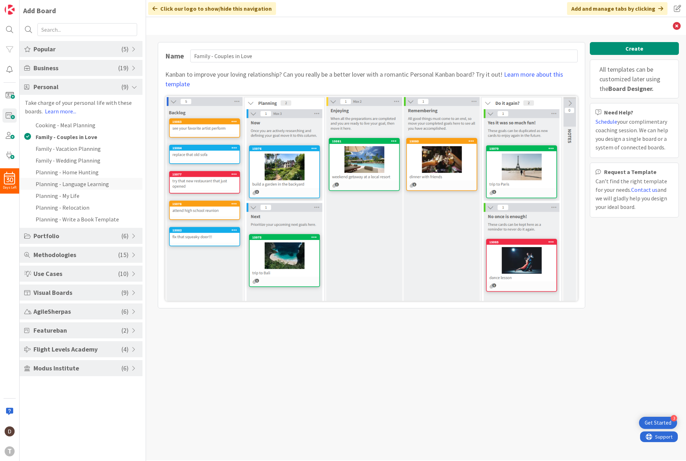
click at [82, 184] on li "Planning - Language Learning" at bounding box center [81, 184] width 123 height 12
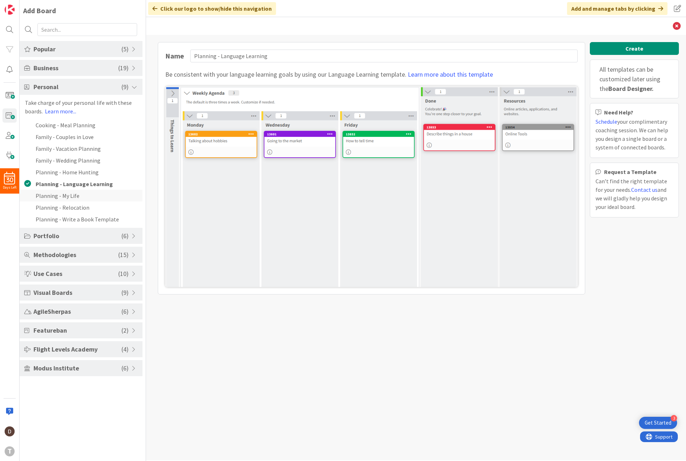
click at [70, 196] on li "Planning - My Life" at bounding box center [81, 196] width 123 height 12
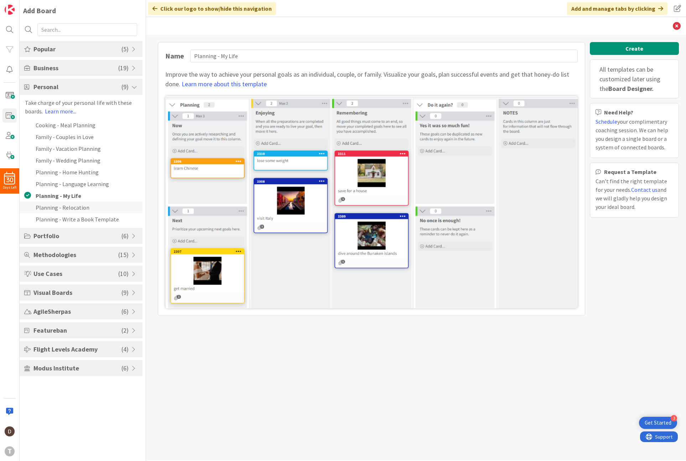
click at [71, 209] on li "Planning - Relocation" at bounding box center [81, 207] width 123 height 12
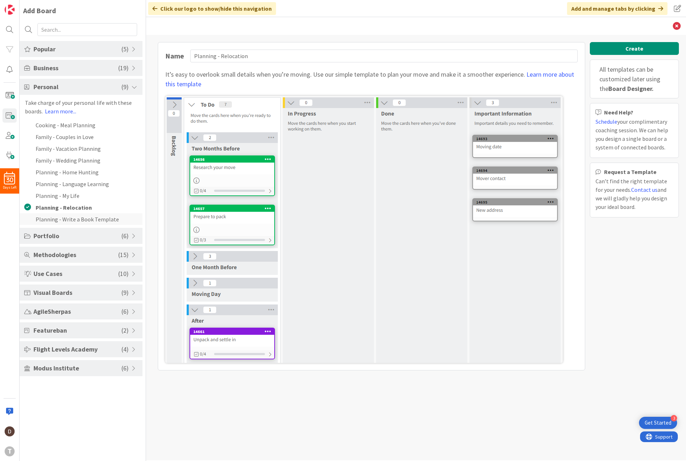
click at [72, 215] on li "Planning - Write a Book Template" at bounding box center [81, 219] width 123 height 12
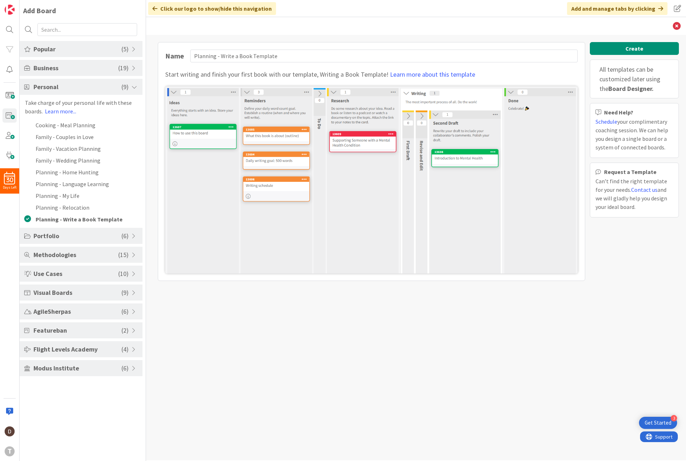
click at [77, 235] on span "Portfolio" at bounding box center [78, 236] width 88 height 10
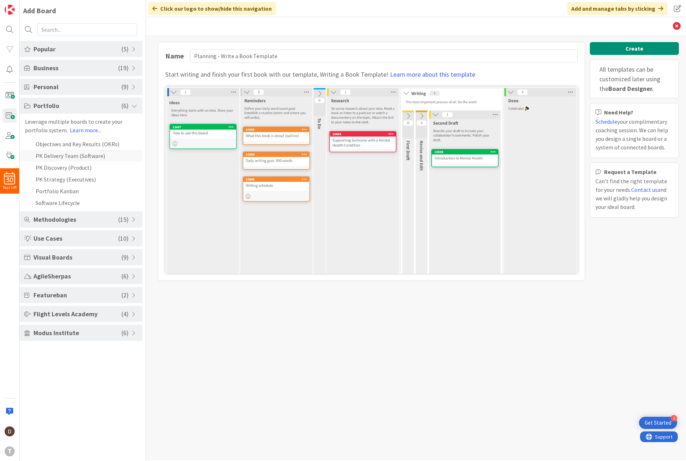
click at [73, 153] on li "PK Delivery Team (Software)" at bounding box center [81, 156] width 123 height 12
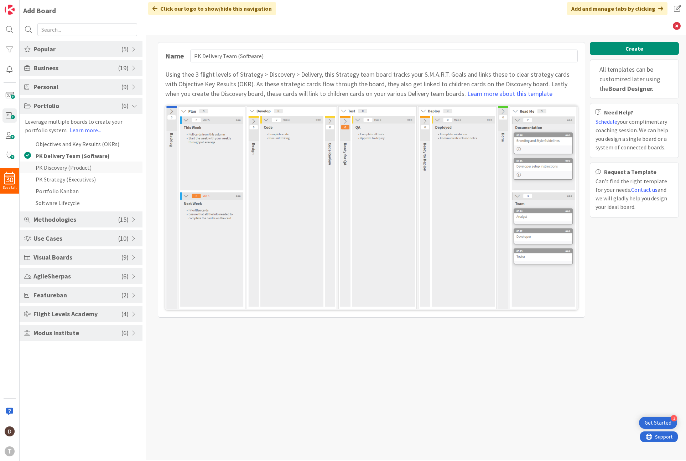
click at [66, 165] on li "PK Discovery (Product)" at bounding box center [81, 167] width 123 height 12
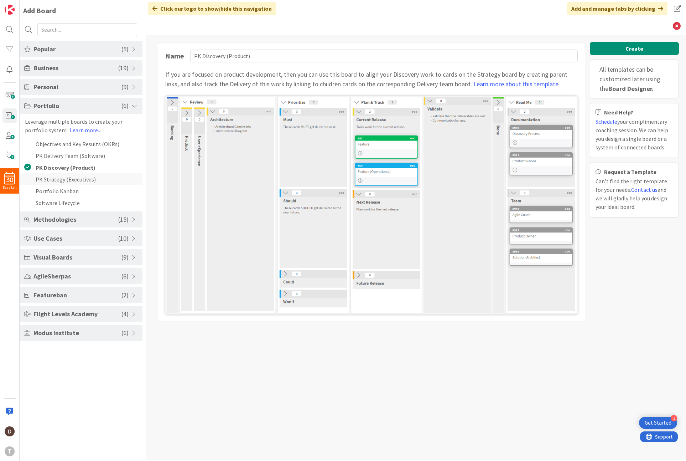
click at [57, 178] on li "PK Strategy (Executives)" at bounding box center [81, 179] width 123 height 12
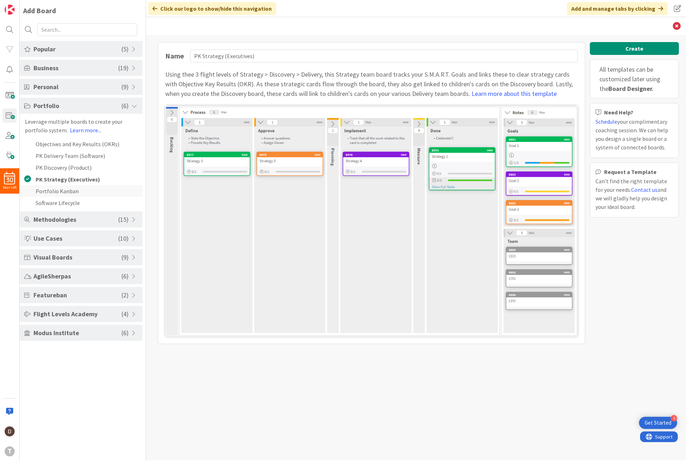
click at [55, 190] on li "Portfolio Kanban" at bounding box center [81, 191] width 123 height 12
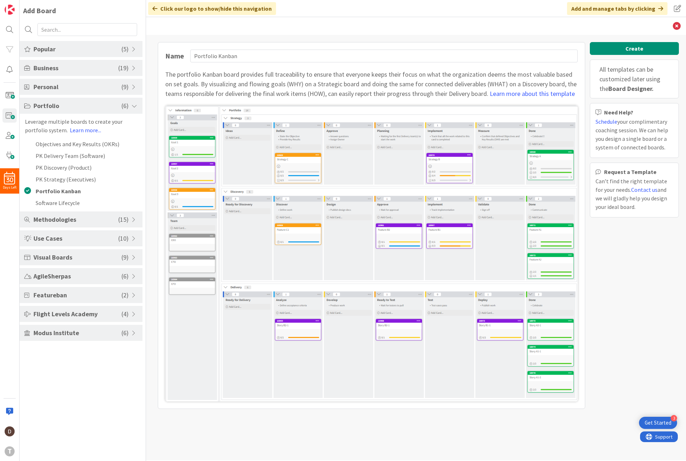
click at [79, 257] on span "Visual Boards" at bounding box center [78, 257] width 88 height 10
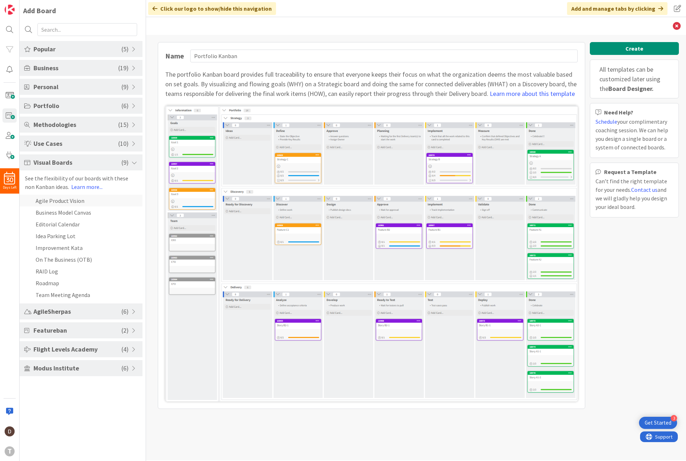
click at [56, 203] on li "Agile Product Vision" at bounding box center [81, 201] width 123 height 12
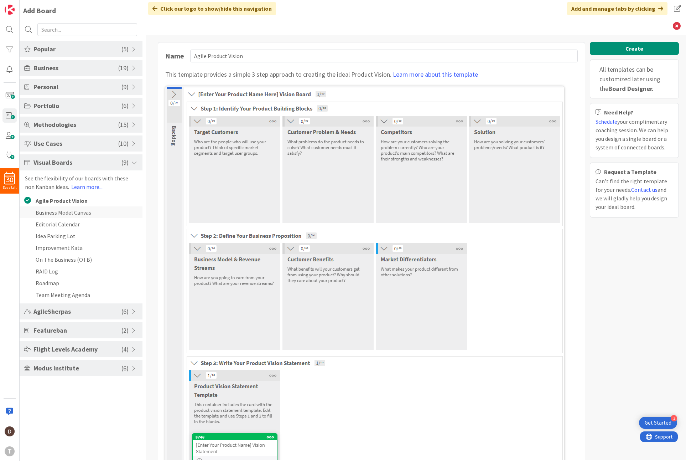
click at [42, 215] on li "Business Model Canvas" at bounding box center [81, 212] width 123 height 12
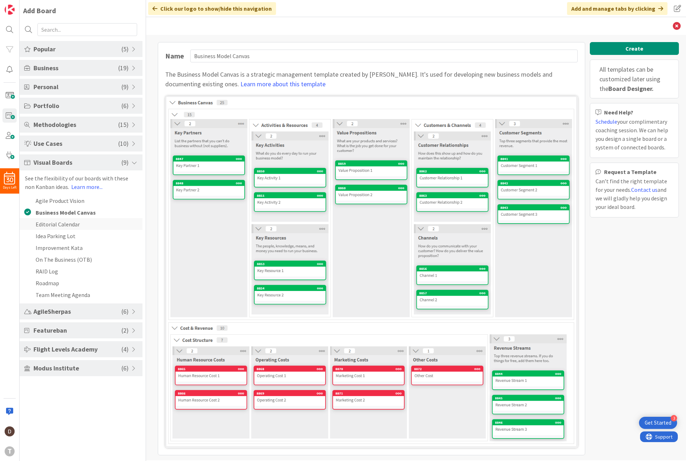
click at [47, 225] on li "Editorial Calendar" at bounding box center [81, 224] width 123 height 12
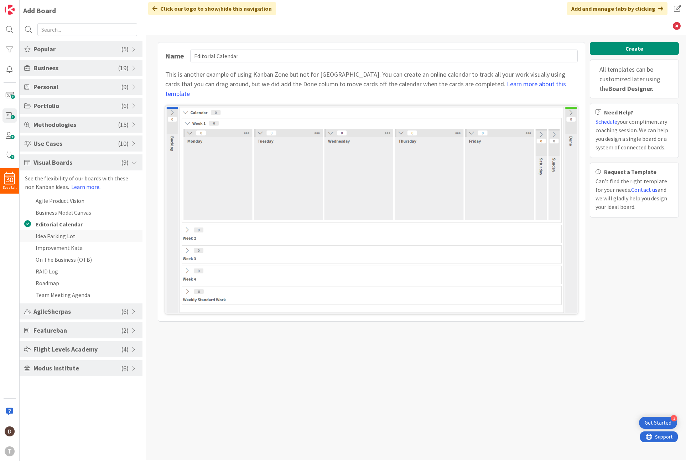
click at [49, 233] on li "Idea Parking Lot" at bounding box center [81, 236] width 123 height 12
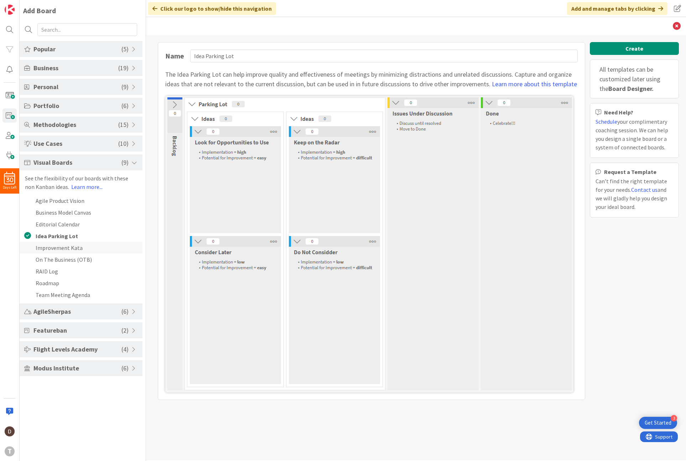
click at [51, 246] on li "Improvement Kata" at bounding box center [81, 248] width 123 height 12
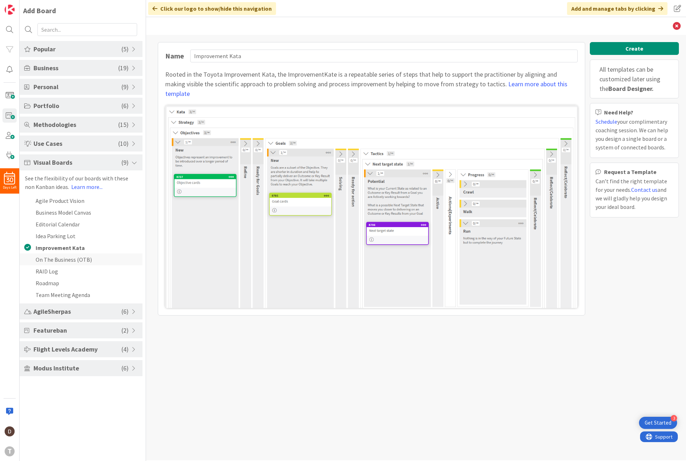
click at [51, 257] on li "On The Business (OTB)" at bounding box center [81, 259] width 123 height 12
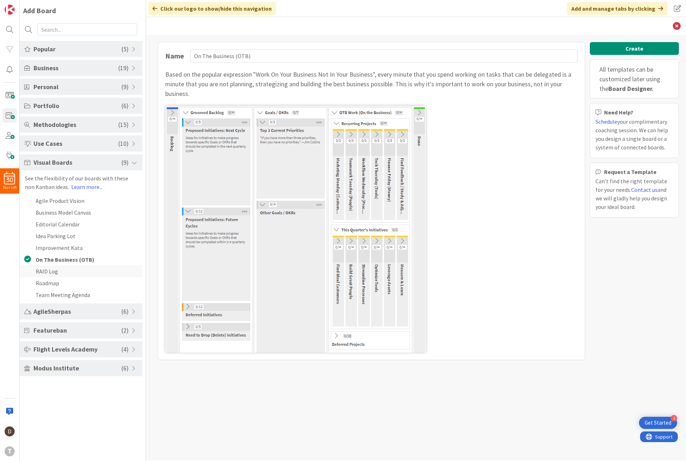
click at [47, 268] on li "RAID Log" at bounding box center [81, 271] width 123 height 12
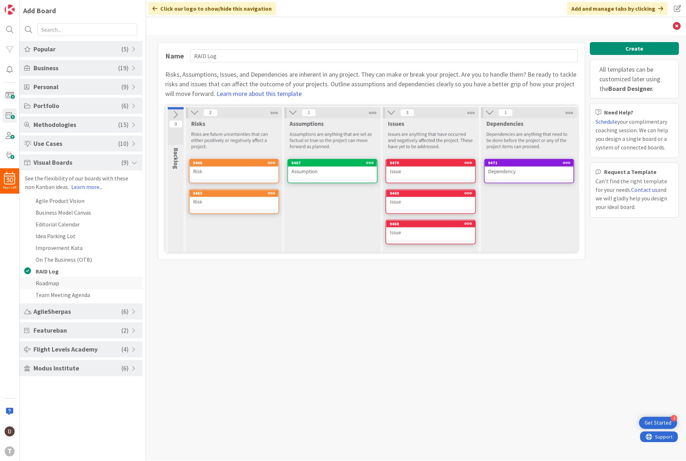
click at [47, 281] on li "Roadmap" at bounding box center [81, 283] width 123 height 12
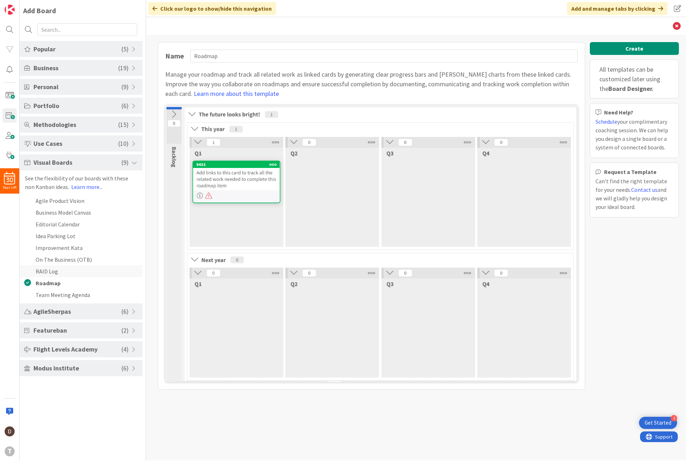
click at [49, 265] on li "RAID Log" at bounding box center [81, 271] width 123 height 12
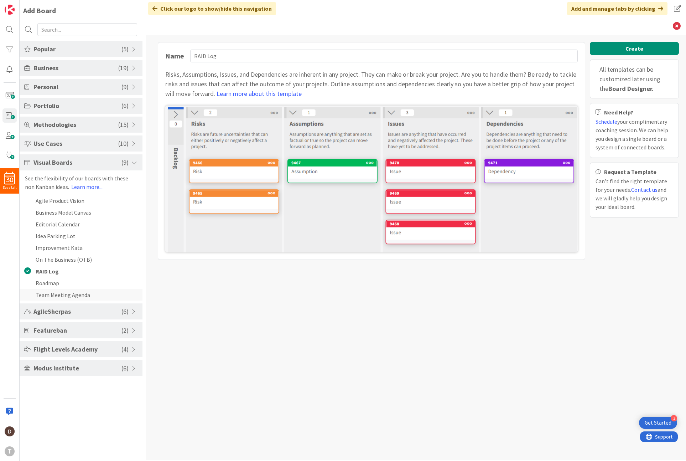
click at [52, 295] on li "Team Meeting Agenda" at bounding box center [81, 295] width 123 height 12
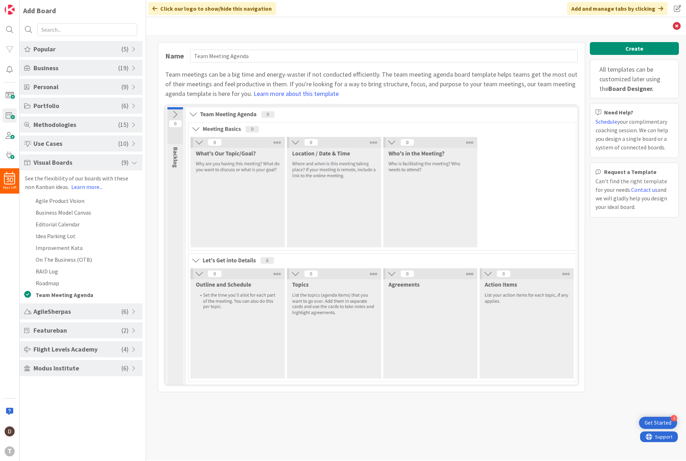
click at [100, 311] on span "AgileSherpas" at bounding box center [78, 312] width 88 height 10
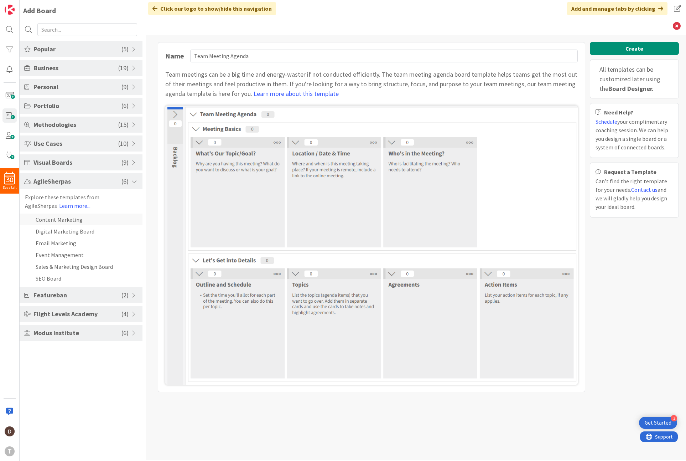
click at [54, 224] on li "Content Marketing" at bounding box center [81, 219] width 123 height 12
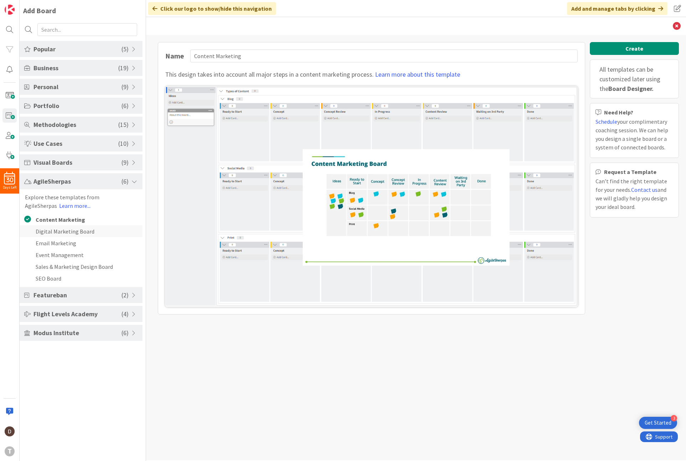
click at [51, 233] on li "Digital Marketing Board" at bounding box center [81, 231] width 123 height 12
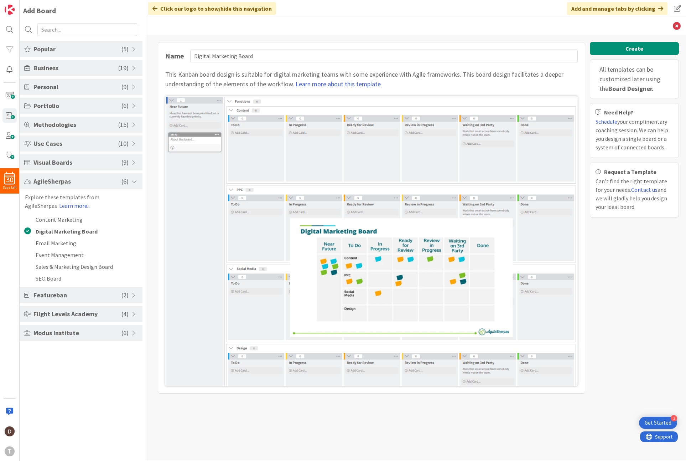
click at [65, 293] on span "Featureban" at bounding box center [78, 295] width 88 height 10
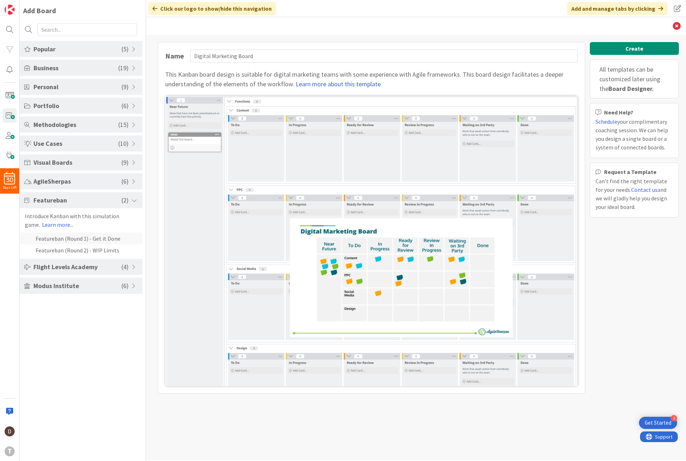
click at [59, 241] on li "Featureban (Round 1) - Get it Done" at bounding box center [81, 238] width 123 height 12
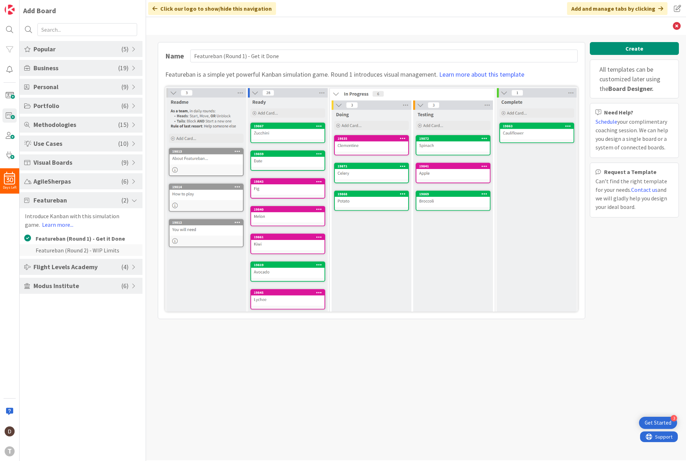
click at [61, 248] on li "Featureban (Round 2) - WIP Limits" at bounding box center [81, 250] width 123 height 12
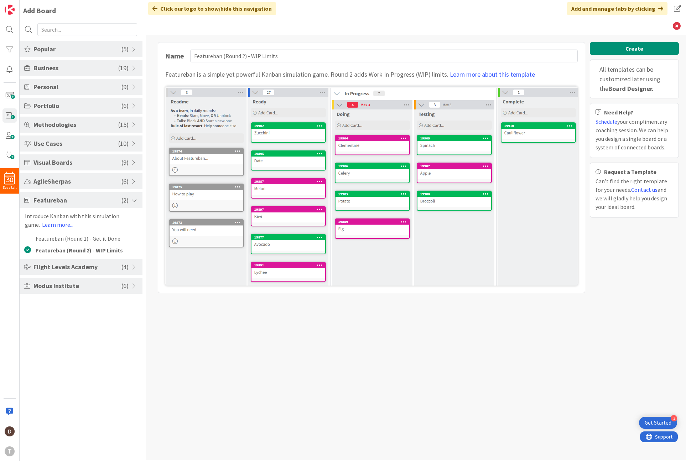
click at [66, 265] on span "Flight Levels Academy" at bounding box center [78, 267] width 88 height 10
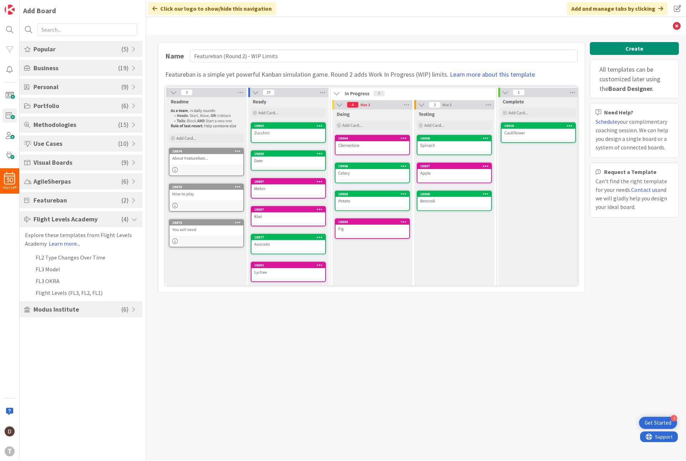
click at [66, 312] on span "Modus Institute" at bounding box center [78, 309] width 88 height 10
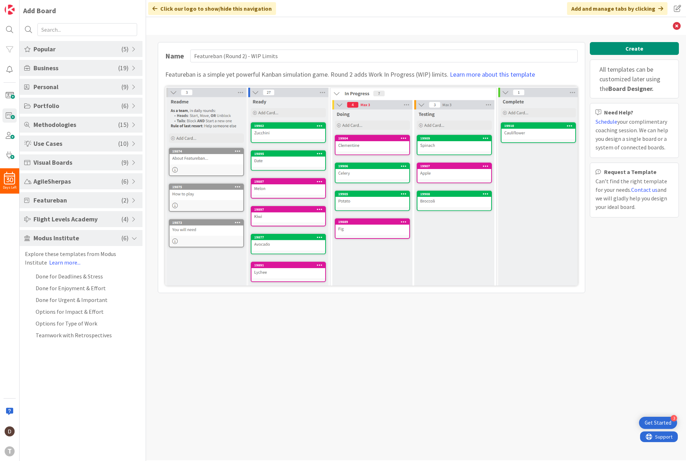
click at [71, 220] on span "Flight Levels Academy" at bounding box center [78, 219] width 88 height 10
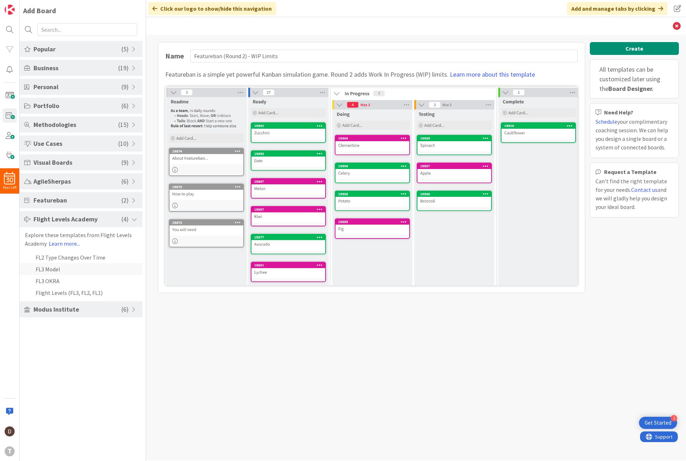
click at [60, 272] on li "FL3 Model" at bounding box center [81, 269] width 123 height 12
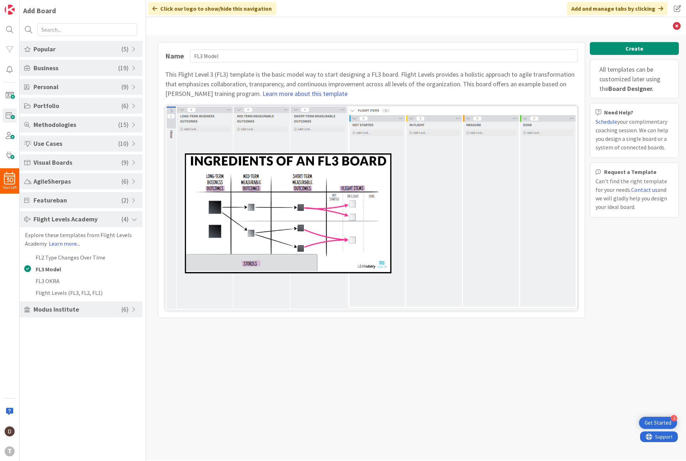
click at [63, 306] on span "Modus Institute" at bounding box center [78, 309] width 88 height 10
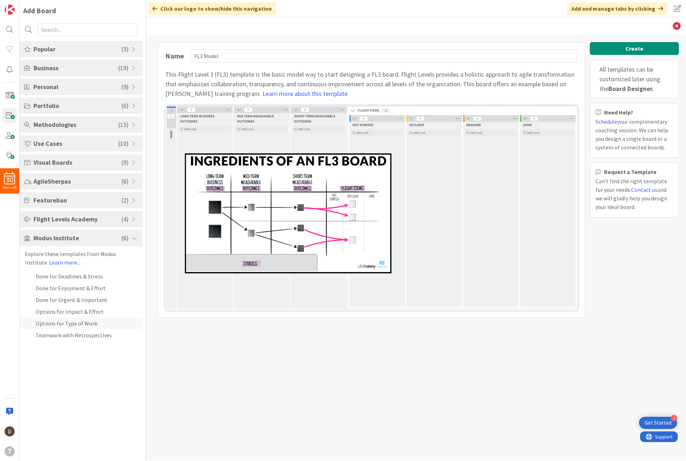
click at [65, 324] on li "Options for Type of Work" at bounding box center [81, 323] width 123 height 12
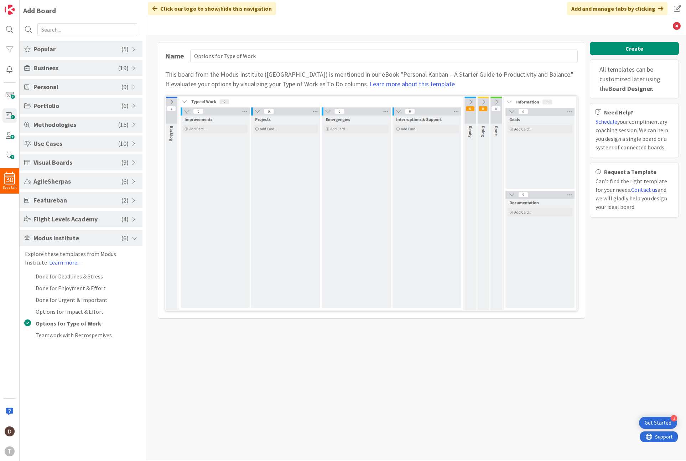
click at [75, 52] on span "Popular" at bounding box center [78, 49] width 88 height 10
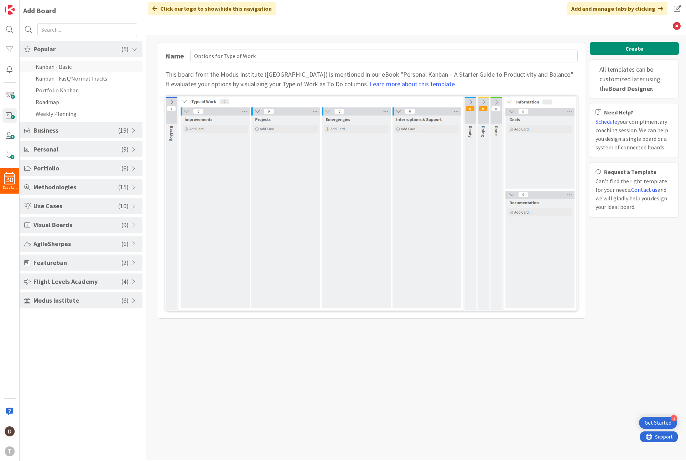
click at [72, 65] on li "Kanban - Basic" at bounding box center [81, 67] width 123 height 12
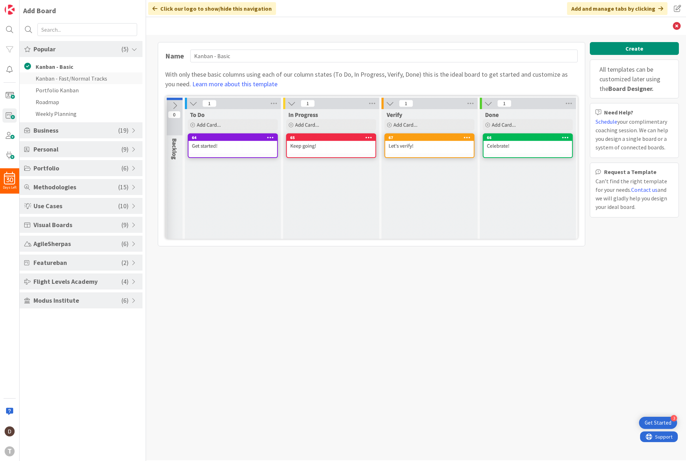
click at [70, 79] on li "Kanban - Fast/Normal Tracks" at bounding box center [81, 78] width 123 height 12
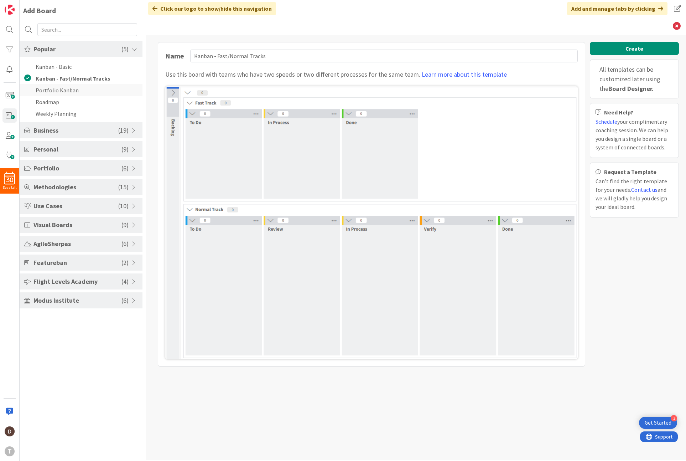
click at [62, 91] on li "Portfolio Kanban" at bounding box center [81, 90] width 123 height 12
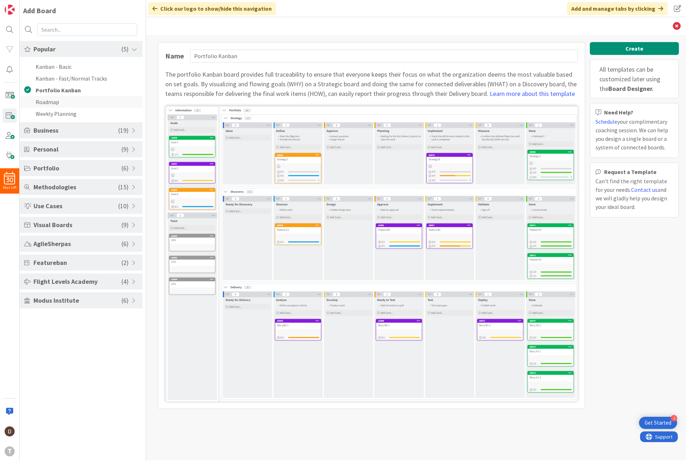
click at [46, 101] on li "Roadmap" at bounding box center [81, 102] width 123 height 12
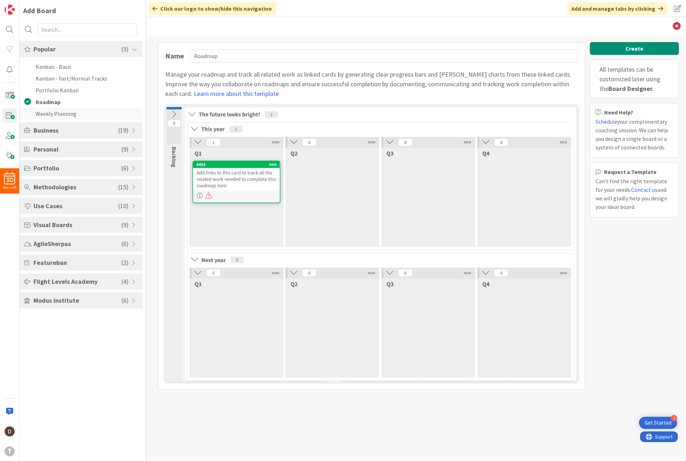
click at [49, 117] on li "Weekly Planning" at bounding box center [81, 114] width 123 height 12
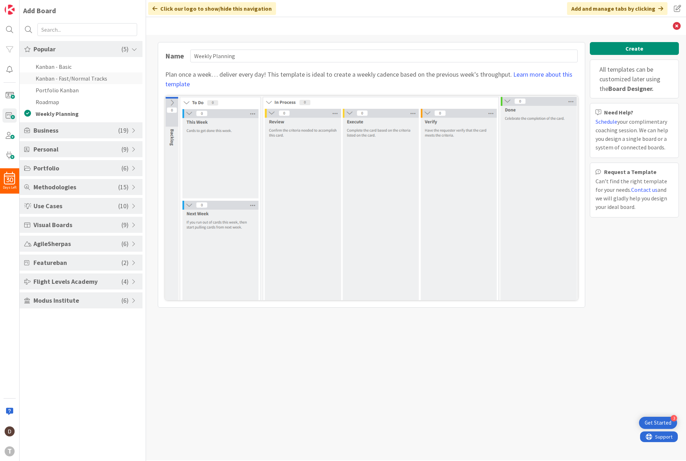
click at [57, 81] on li "Kanban - Fast/Normal Tracks" at bounding box center [81, 78] width 123 height 12
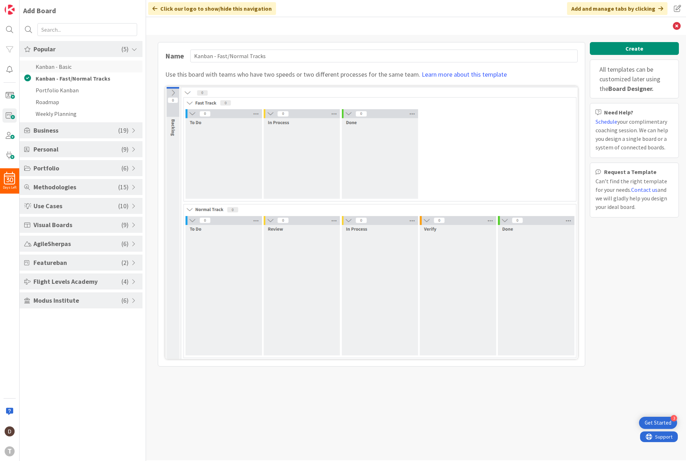
click at [59, 62] on li "Kanban - Basic" at bounding box center [81, 67] width 123 height 12
type input "Kanban - Basic"
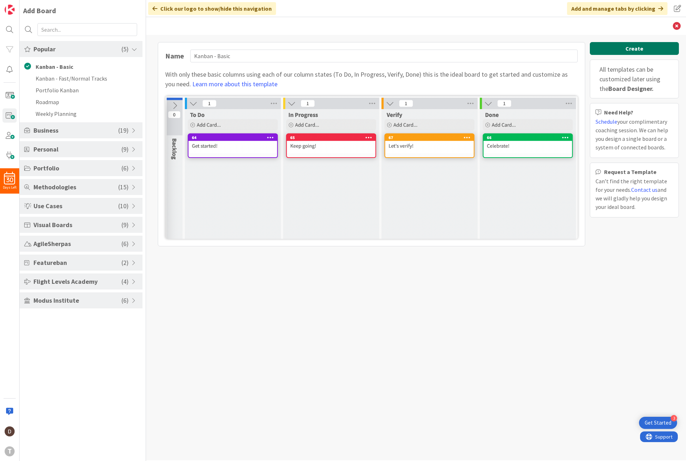
click at [655, 46] on button "Create" at bounding box center [634, 48] width 89 height 13
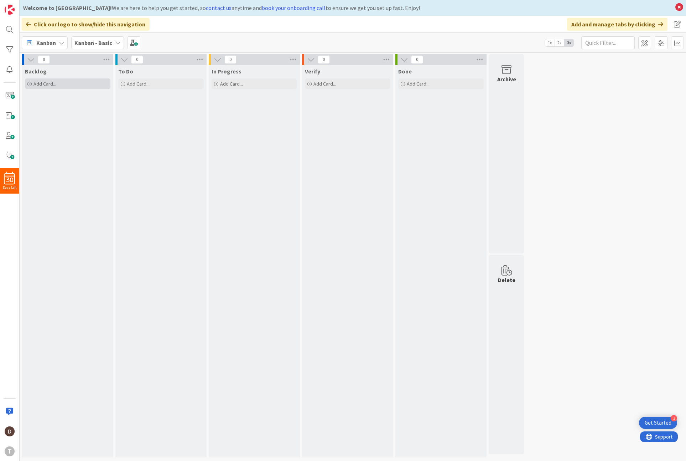
click at [45, 81] on span "Add Card..." at bounding box center [45, 84] width 23 height 6
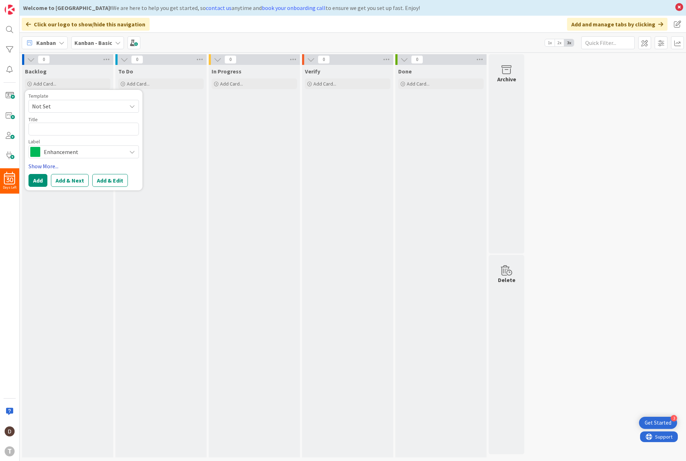
type textarea "x"
type textarea "y"
type textarea "x"
type textarea "yt"
type textarea "x"
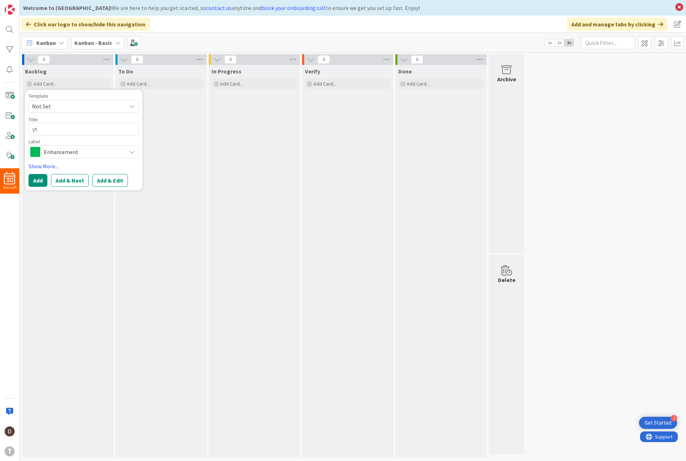
type textarea "yte"
type textarea "x"
type textarea "yter"
type textarea "x"
type textarea "ytert"
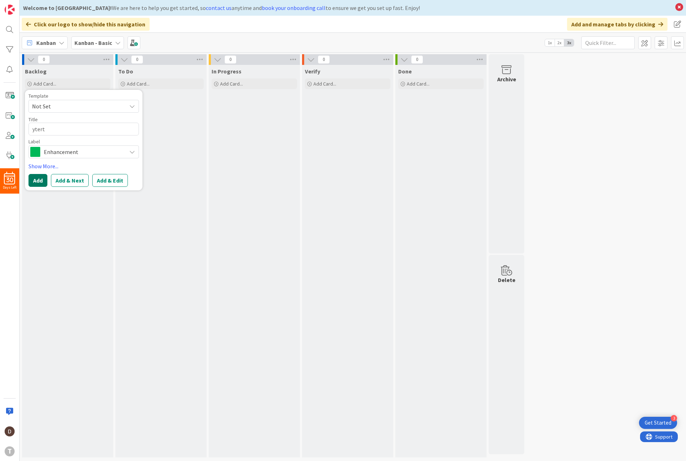
type textarea "x"
type textarea "yterty"
click at [56, 154] on span "Enhancement" at bounding box center [83, 152] width 79 height 10
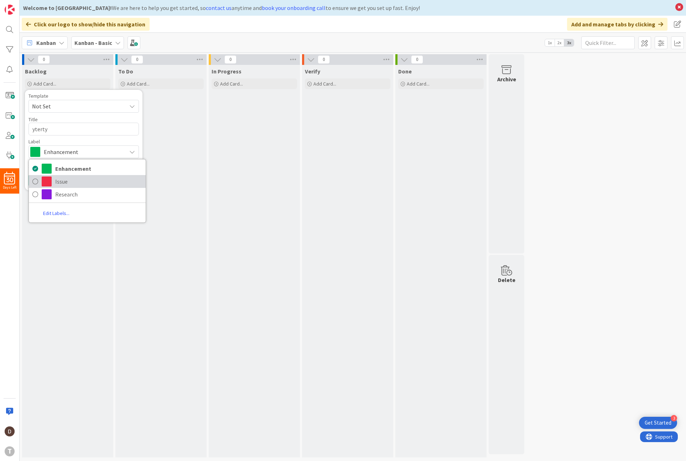
click at [52, 181] on link "Issue" at bounding box center [87, 181] width 117 height 13
type textarea "x"
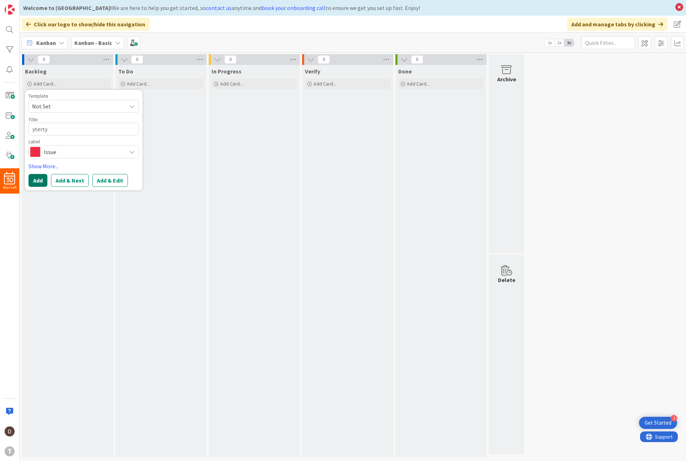
click at [34, 177] on button "Add" at bounding box center [38, 180] width 19 height 13
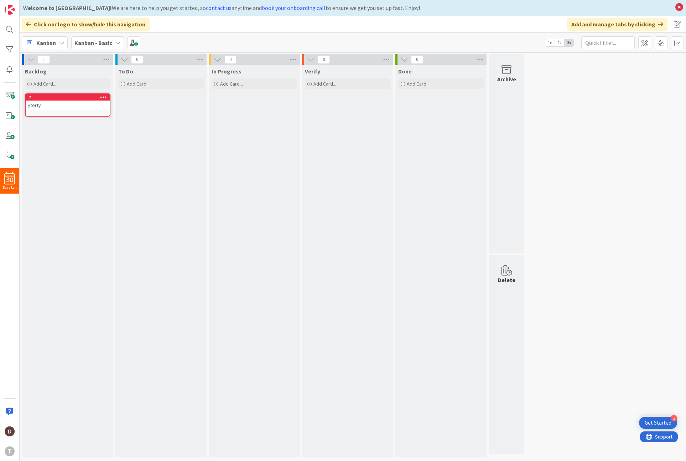
click at [67, 206] on div "Backlog Add Card... Template Not Set Title 0 / 128 Label Enhancement Enhancemen…" at bounding box center [67, 261] width 91 height 392
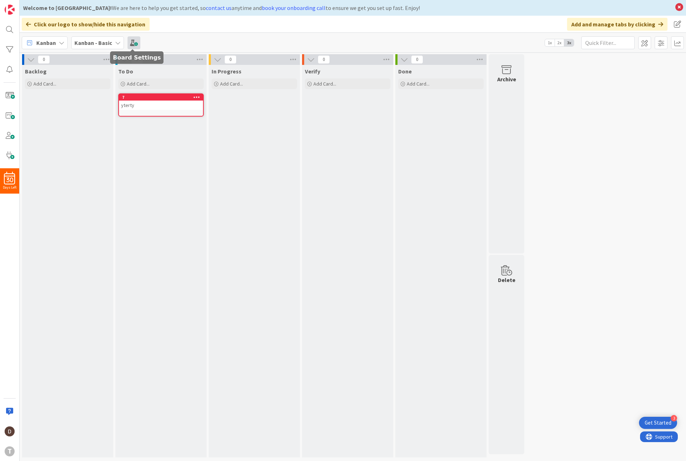
click at [132, 43] on span at bounding box center [134, 42] width 13 height 13
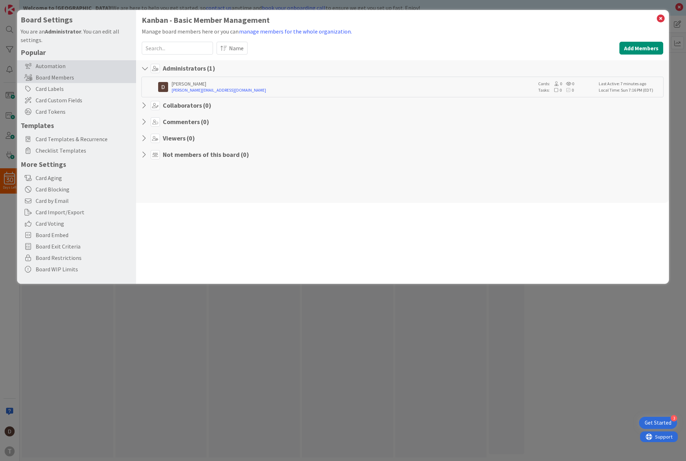
click at [61, 64] on div "Automation" at bounding box center [76, 65] width 119 height 11
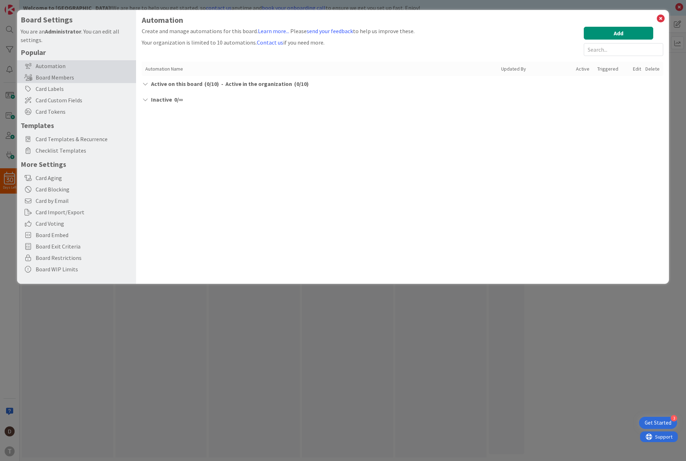
click at [58, 78] on div "Board Members" at bounding box center [76, 77] width 119 height 11
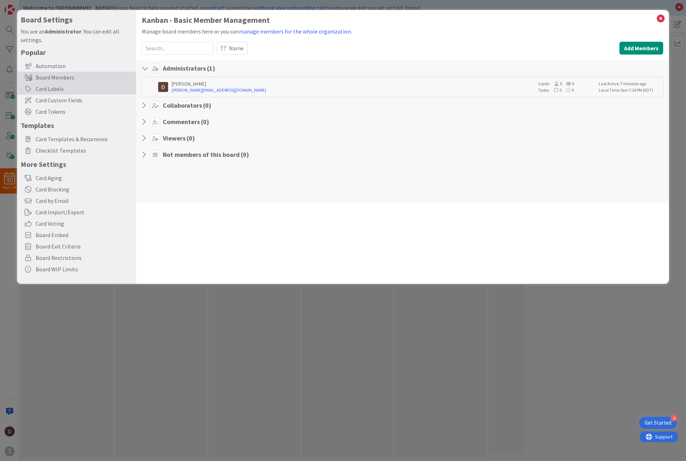
click at [59, 89] on div "Card Labels" at bounding box center [76, 88] width 119 height 11
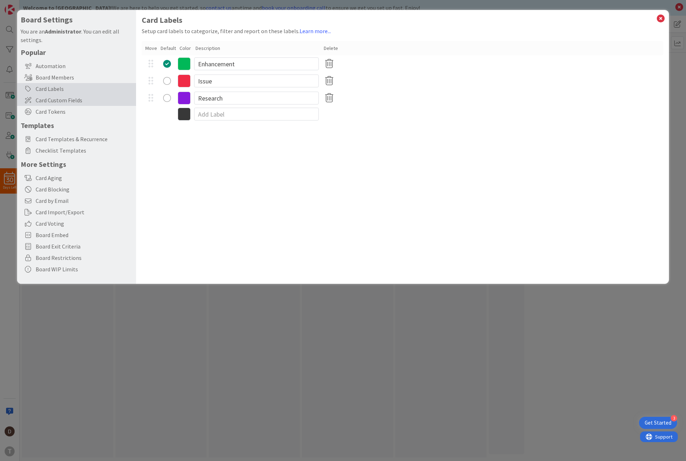
click at [59, 102] on span "Card Custom Fields" at bounding box center [84, 100] width 97 height 9
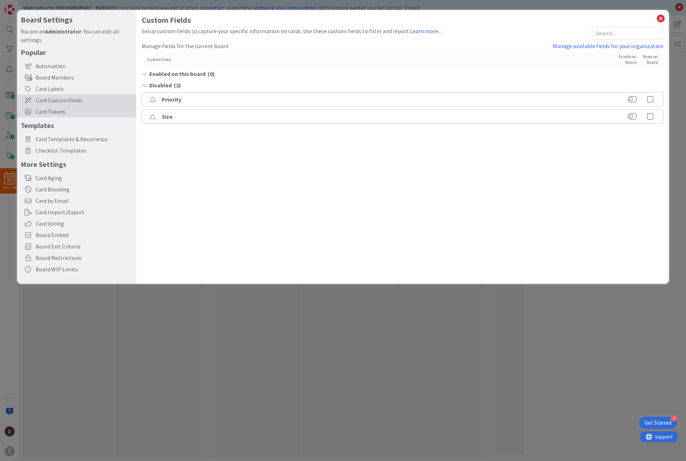
click at [59, 108] on span "Card Tokens" at bounding box center [84, 111] width 97 height 9
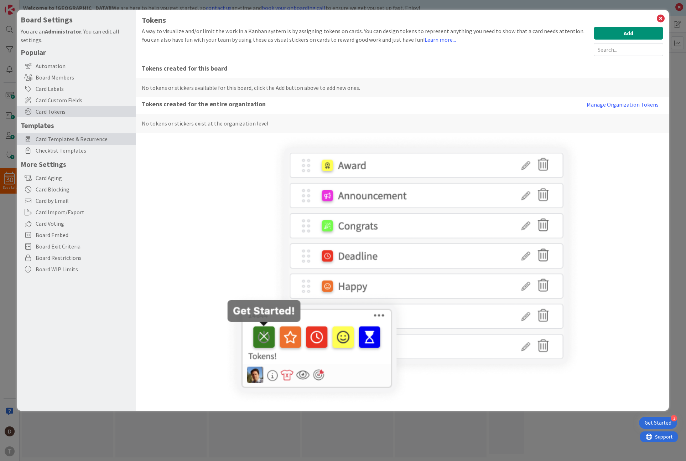
click at [60, 137] on span "Card Templates & Recurrence" at bounding box center [84, 139] width 97 height 9
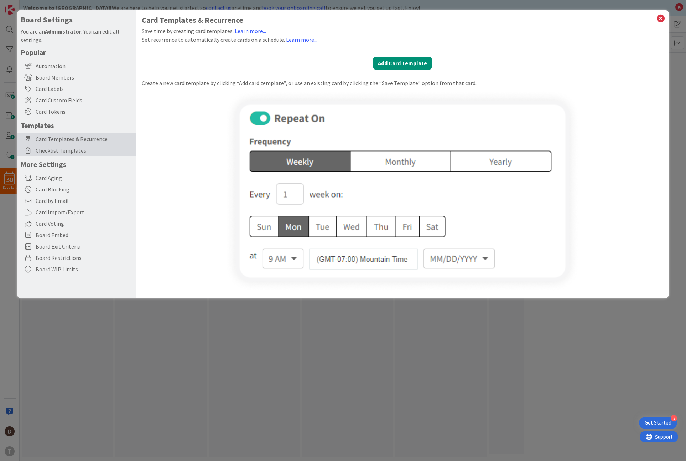
click at [59, 148] on span "Checklist Templates" at bounding box center [84, 150] width 97 height 9
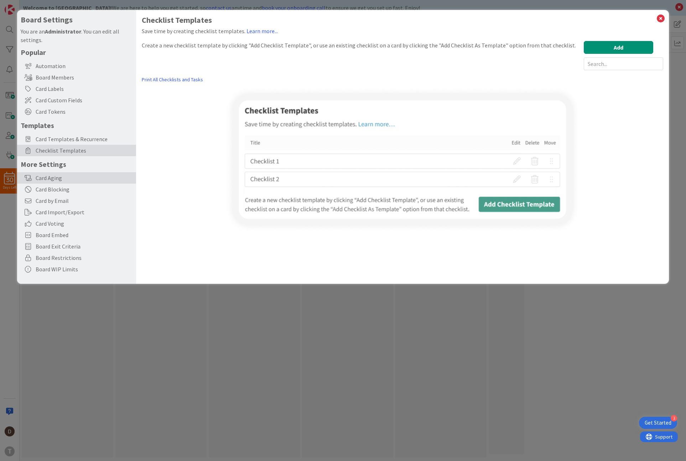
click at [49, 176] on div "Card Aging" at bounding box center [76, 177] width 119 height 11
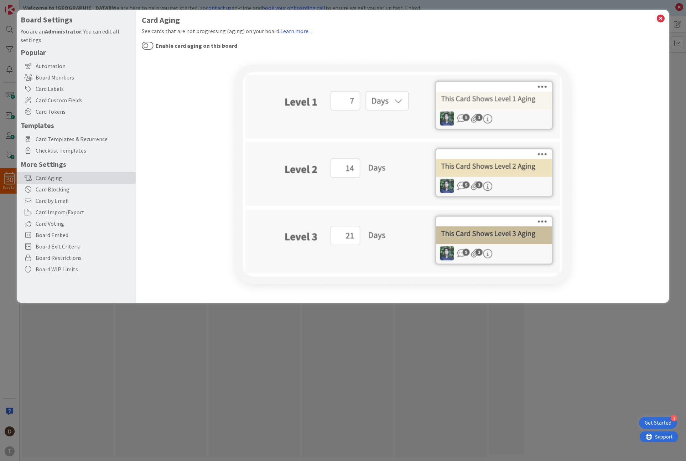
drag, startPoint x: 77, startPoint y: 352, endPoint x: 80, endPoint y: 350, distance: 4.4
click at [77, 352] on div "Board Settings You are an Administrator . You can edit all settings. Popular Au…" at bounding box center [343, 230] width 686 height 461
